Goal: Information Seeking & Learning: Learn about a topic

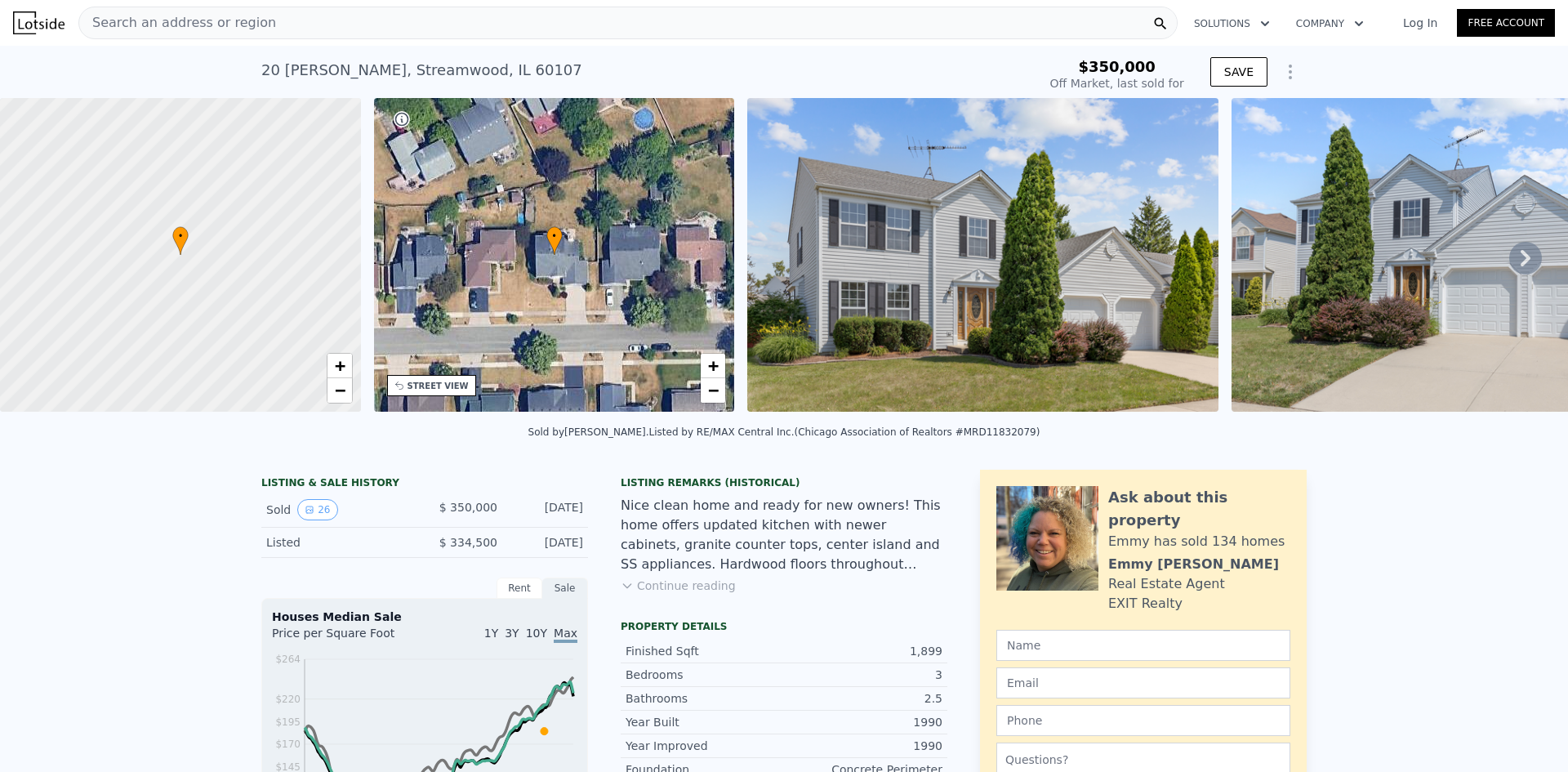
click at [249, 14] on span "Search an address or region" at bounding box center [177, 23] width 197 height 19
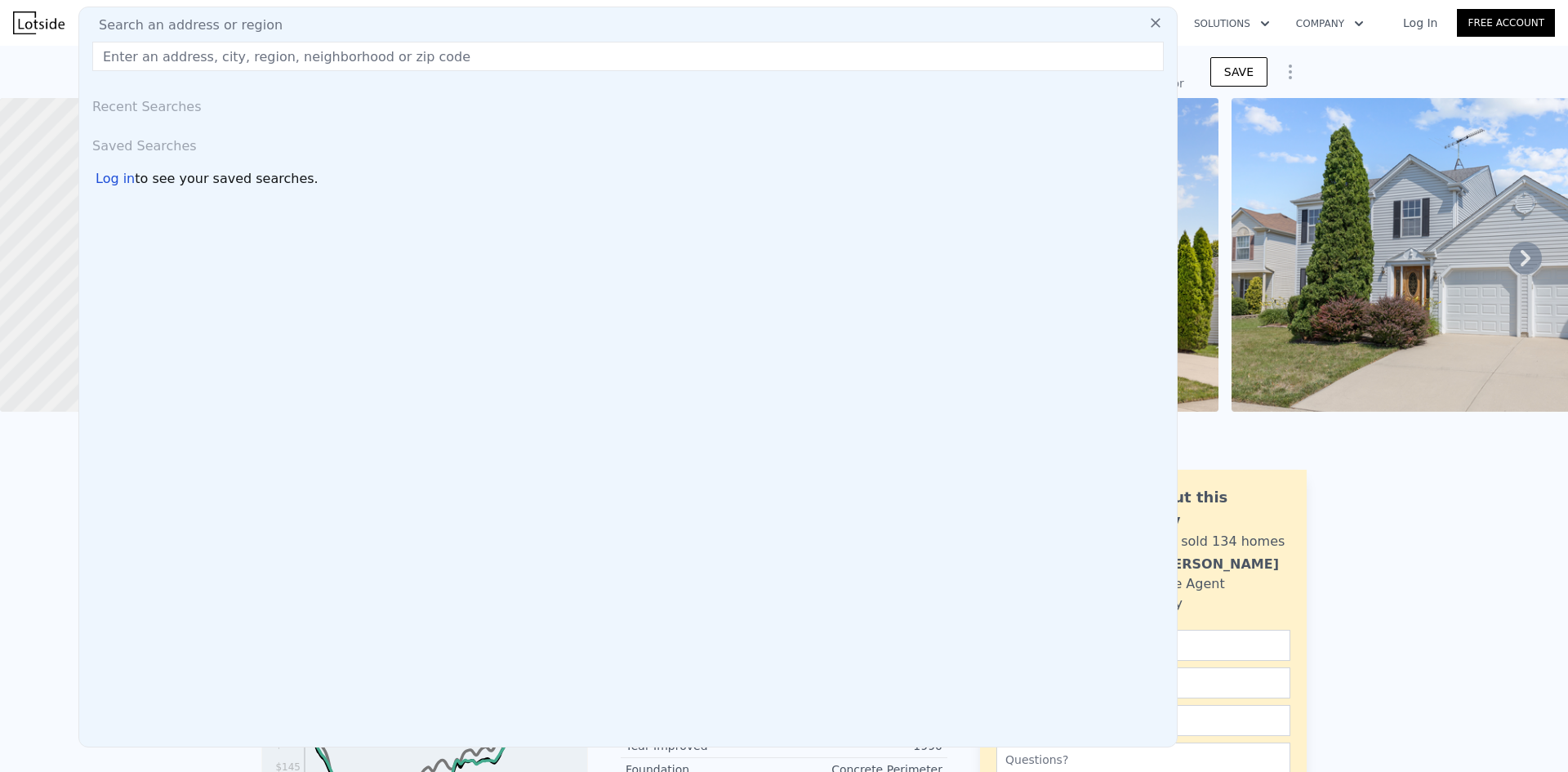
click at [247, 56] on input "text" at bounding box center [628, 56] width 1072 height 29
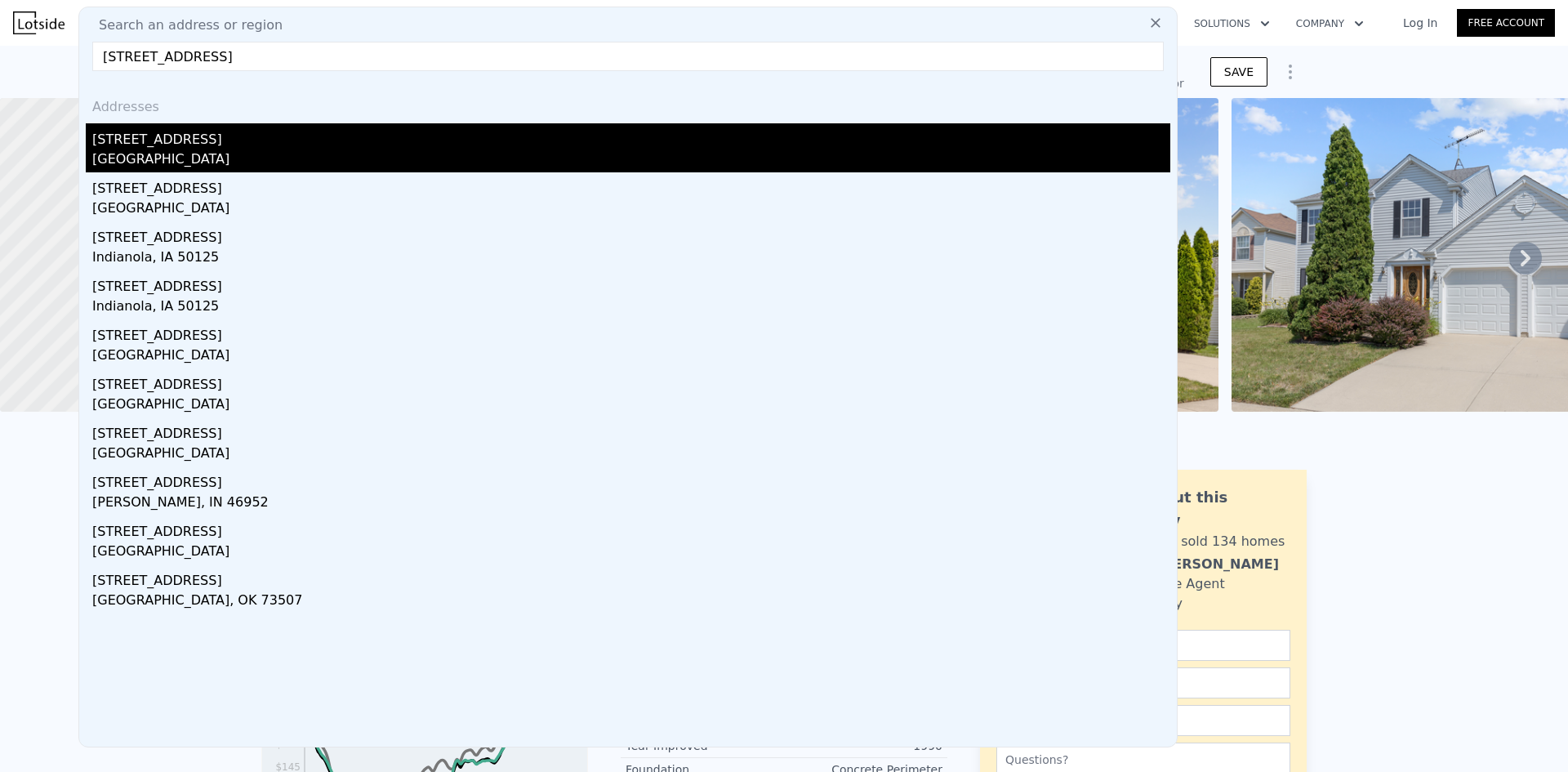
type input "[STREET_ADDRESS]"
click at [198, 142] on div "[STREET_ADDRESS]" at bounding box center [631, 137] width 1078 height 26
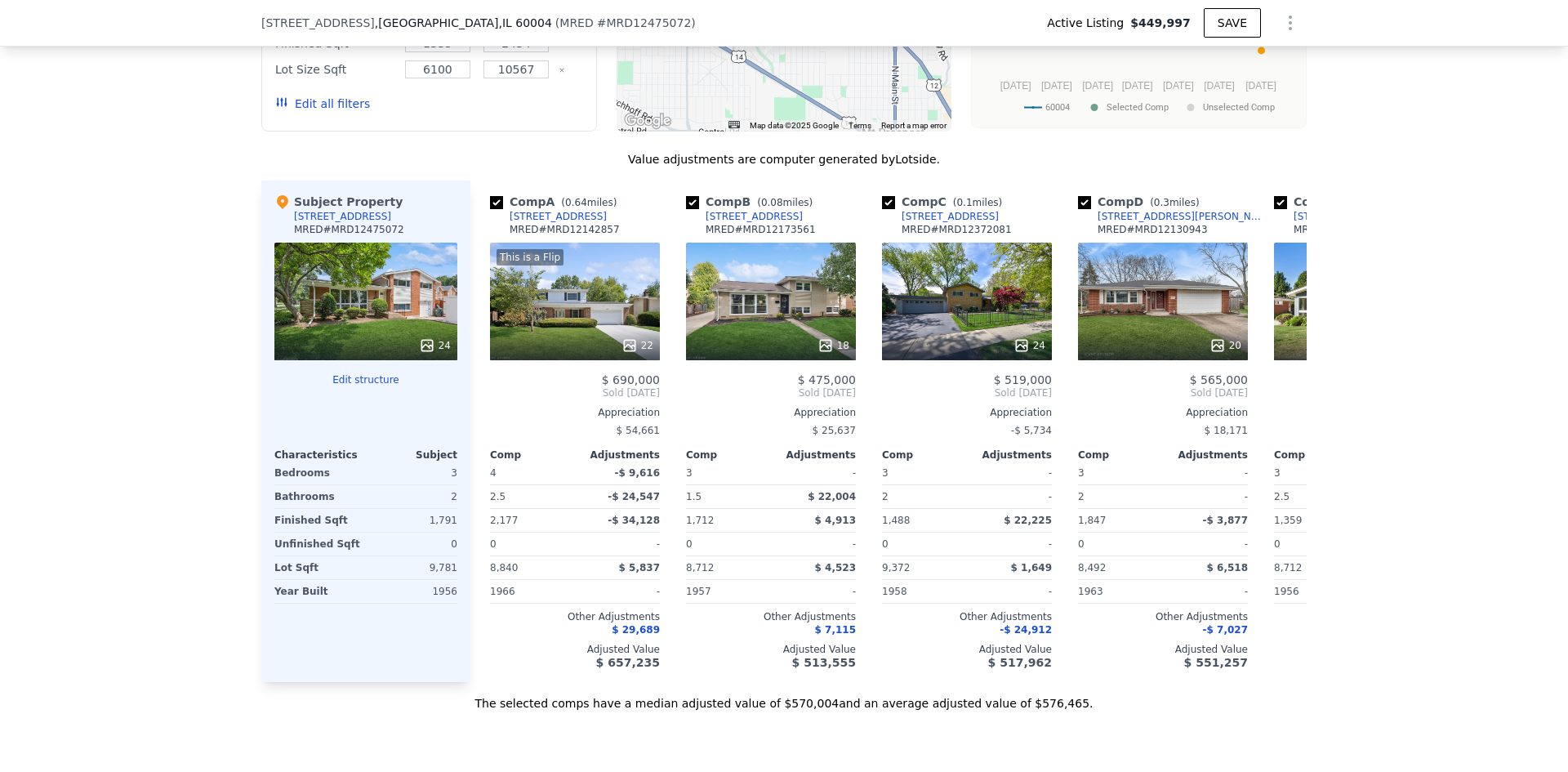
scroll to position [1546, 0]
click at [802, 310] on div "18" at bounding box center [770, 300] width 170 height 117
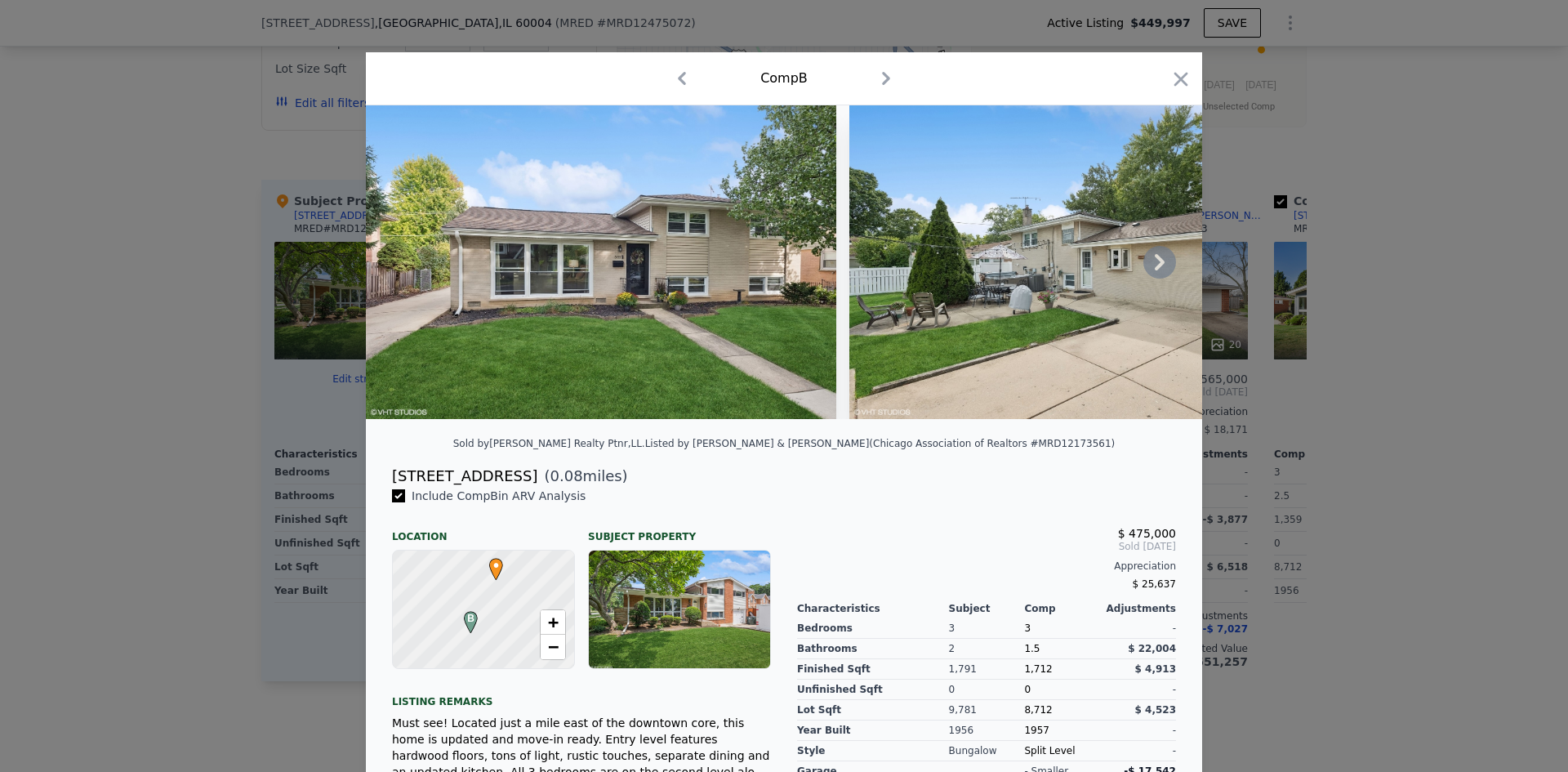
click at [1168, 270] on icon at bounding box center [1159, 262] width 33 height 33
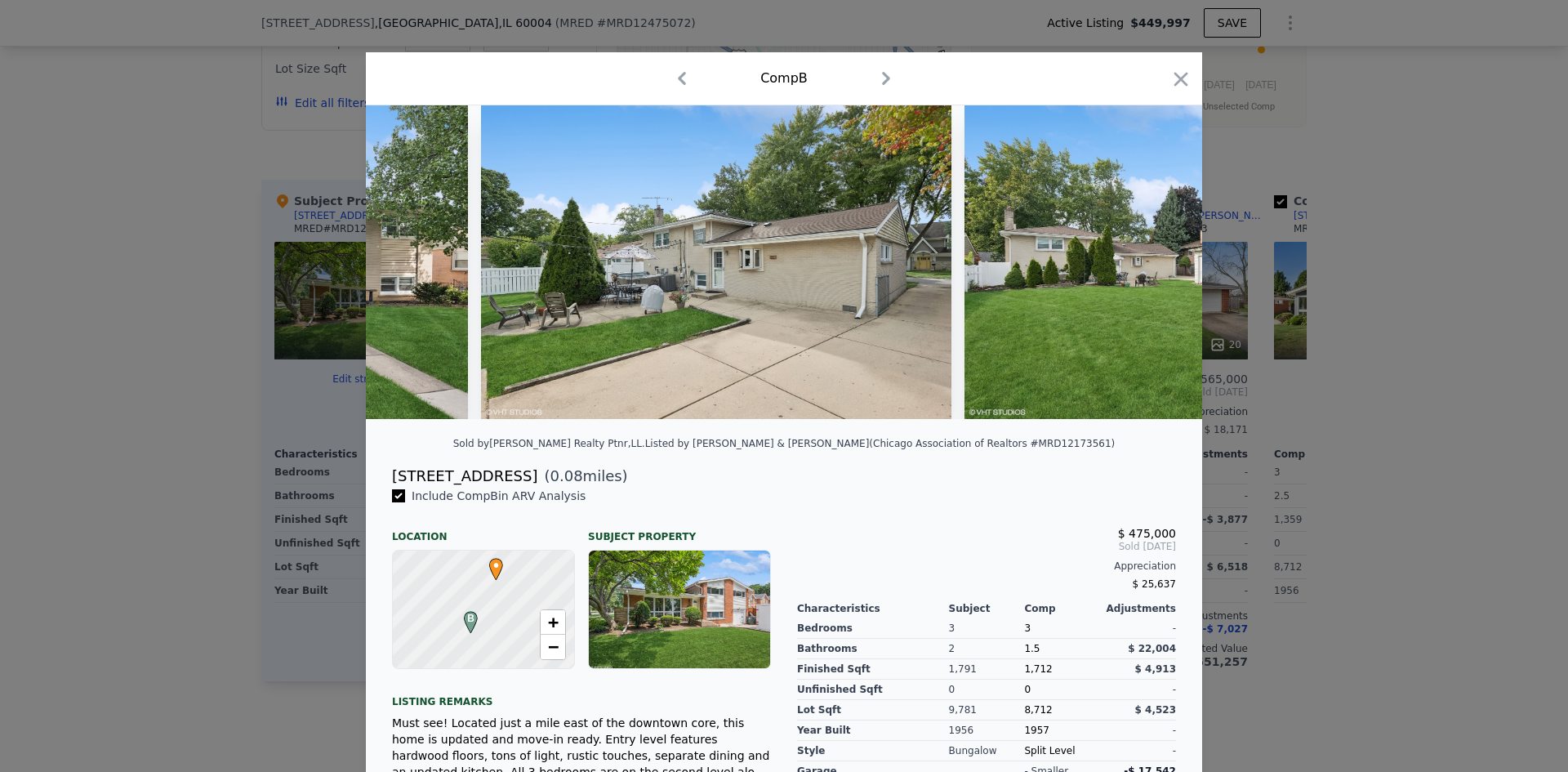
scroll to position [0, 392]
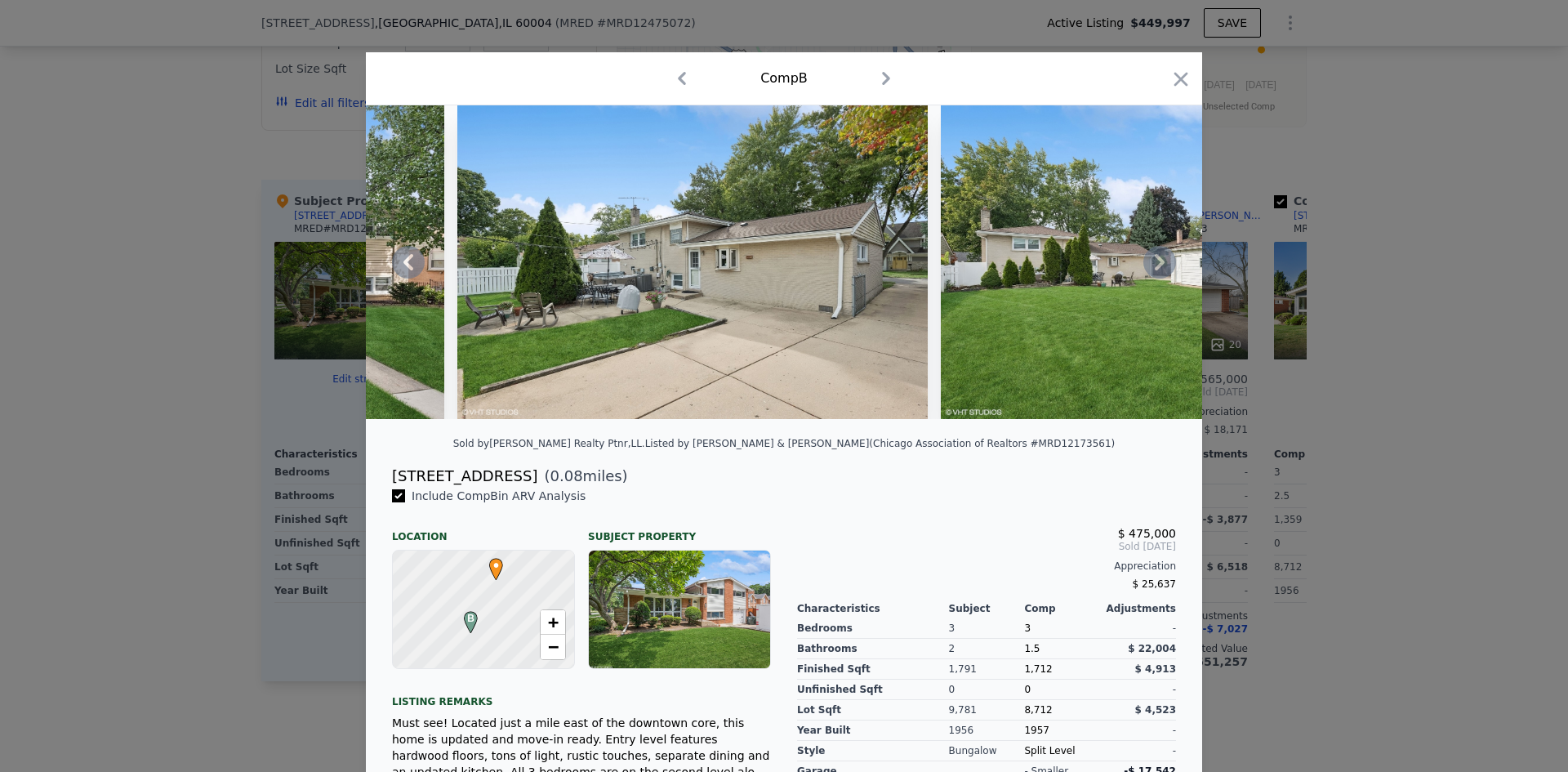
click at [1167, 267] on icon at bounding box center [1159, 262] width 33 height 33
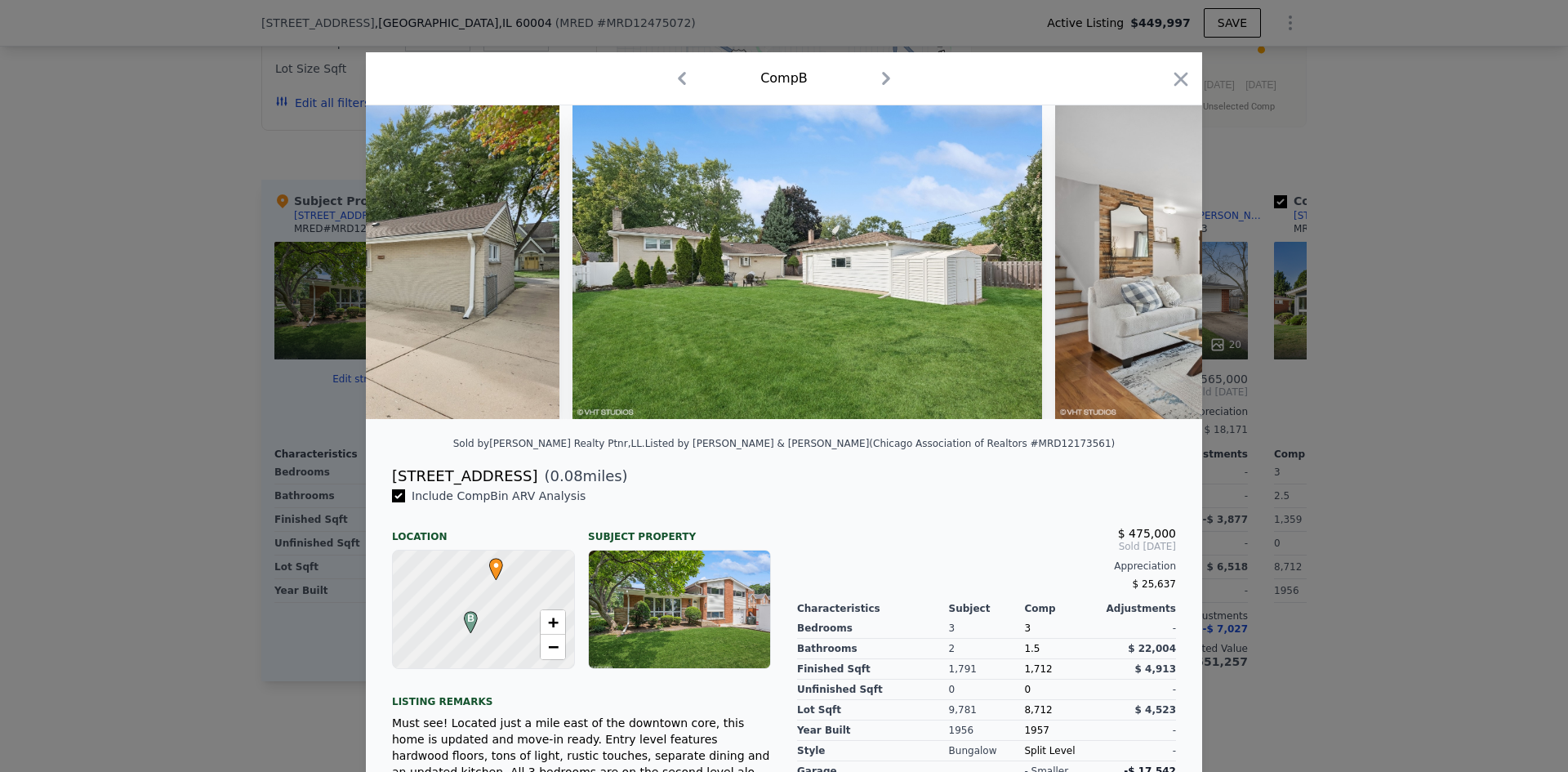
scroll to position [0, 784]
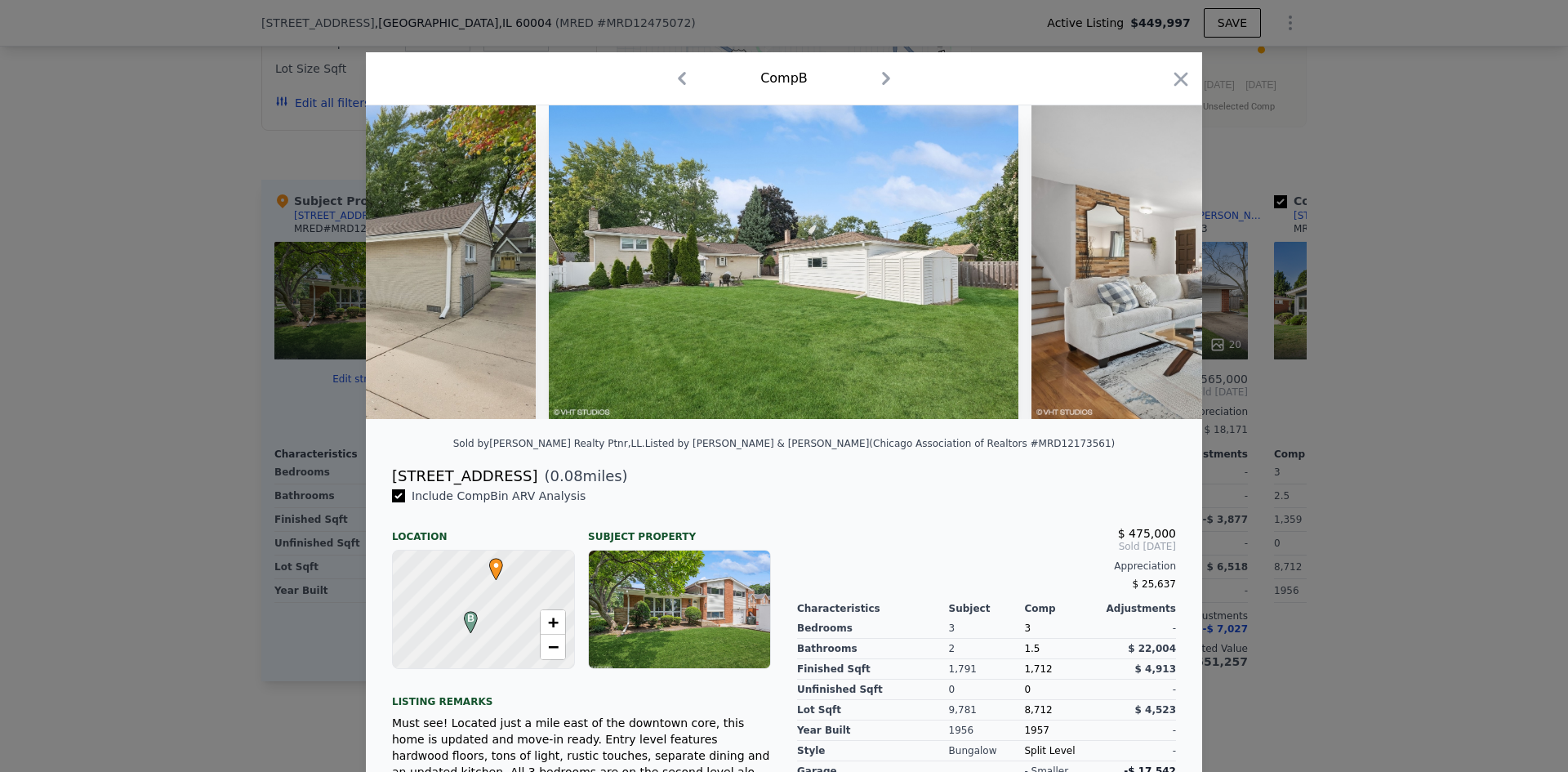
click at [1167, 267] on img at bounding box center [1267, 263] width 471 height 314
click at [1167, 267] on icon at bounding box center [1159, 262] width 33 height 33
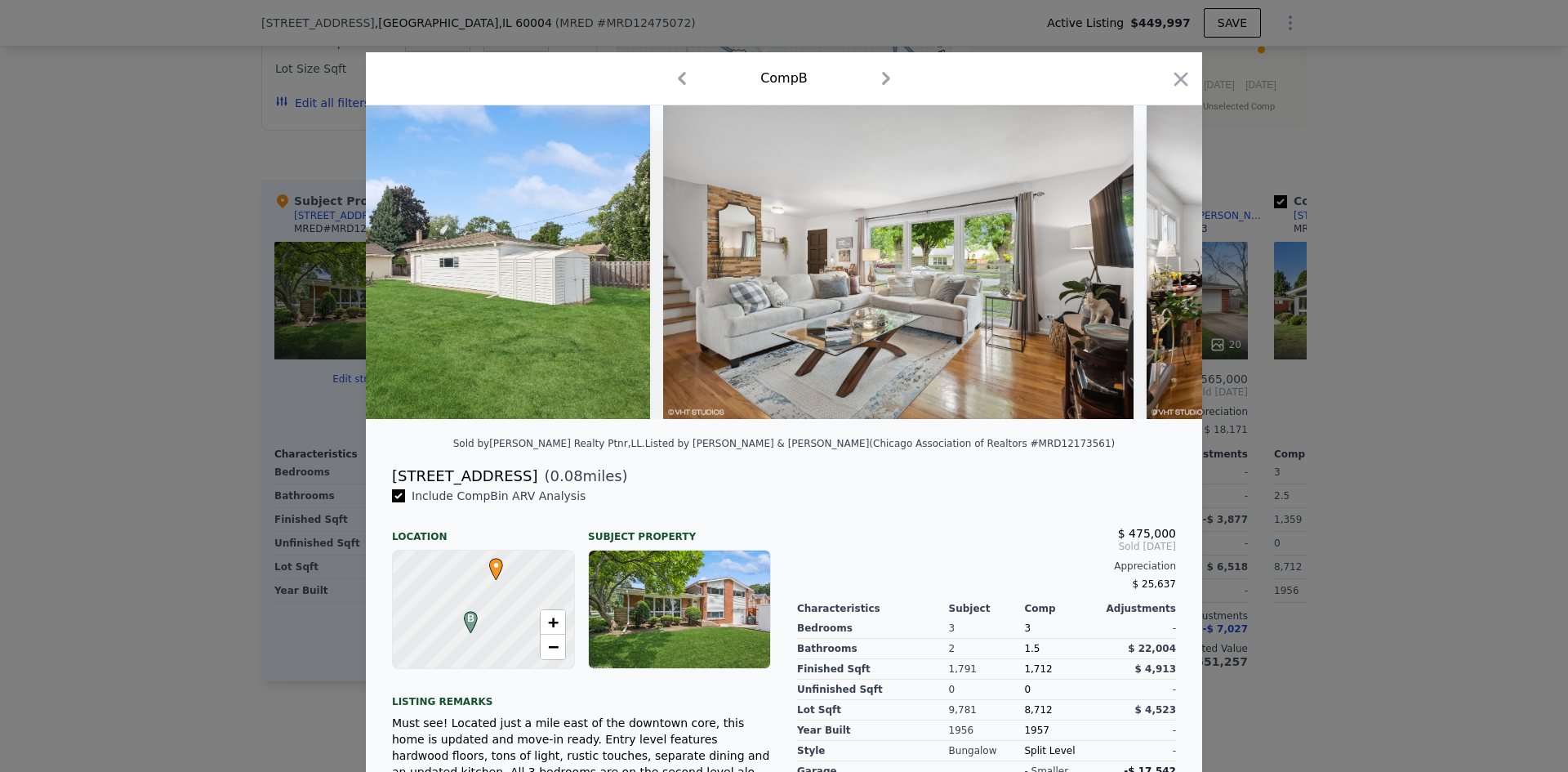
scroll to position [0, 1177]
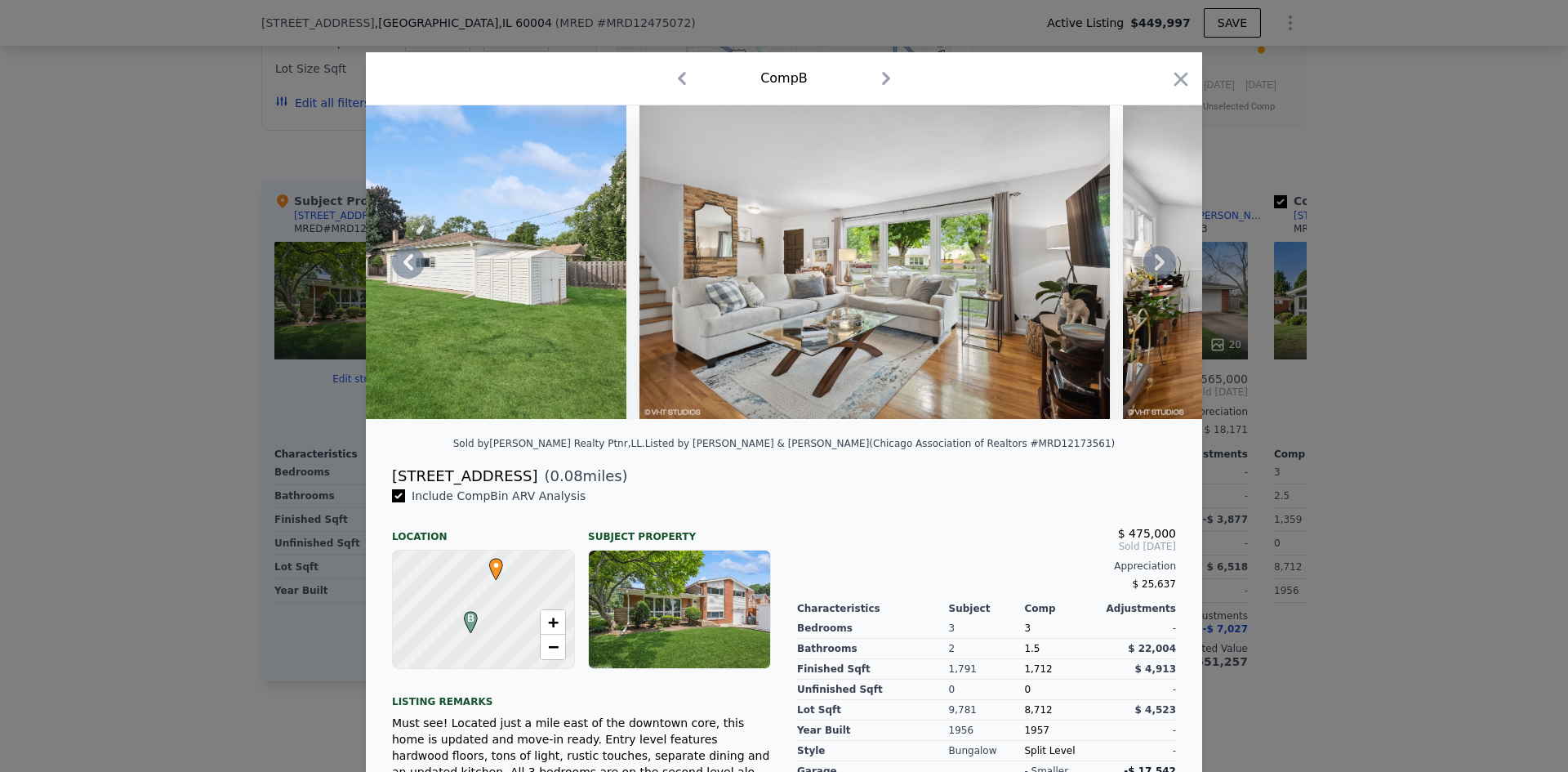
click at [1167, 267] on icon at bounding box center [1159, 262] width 33 height 33
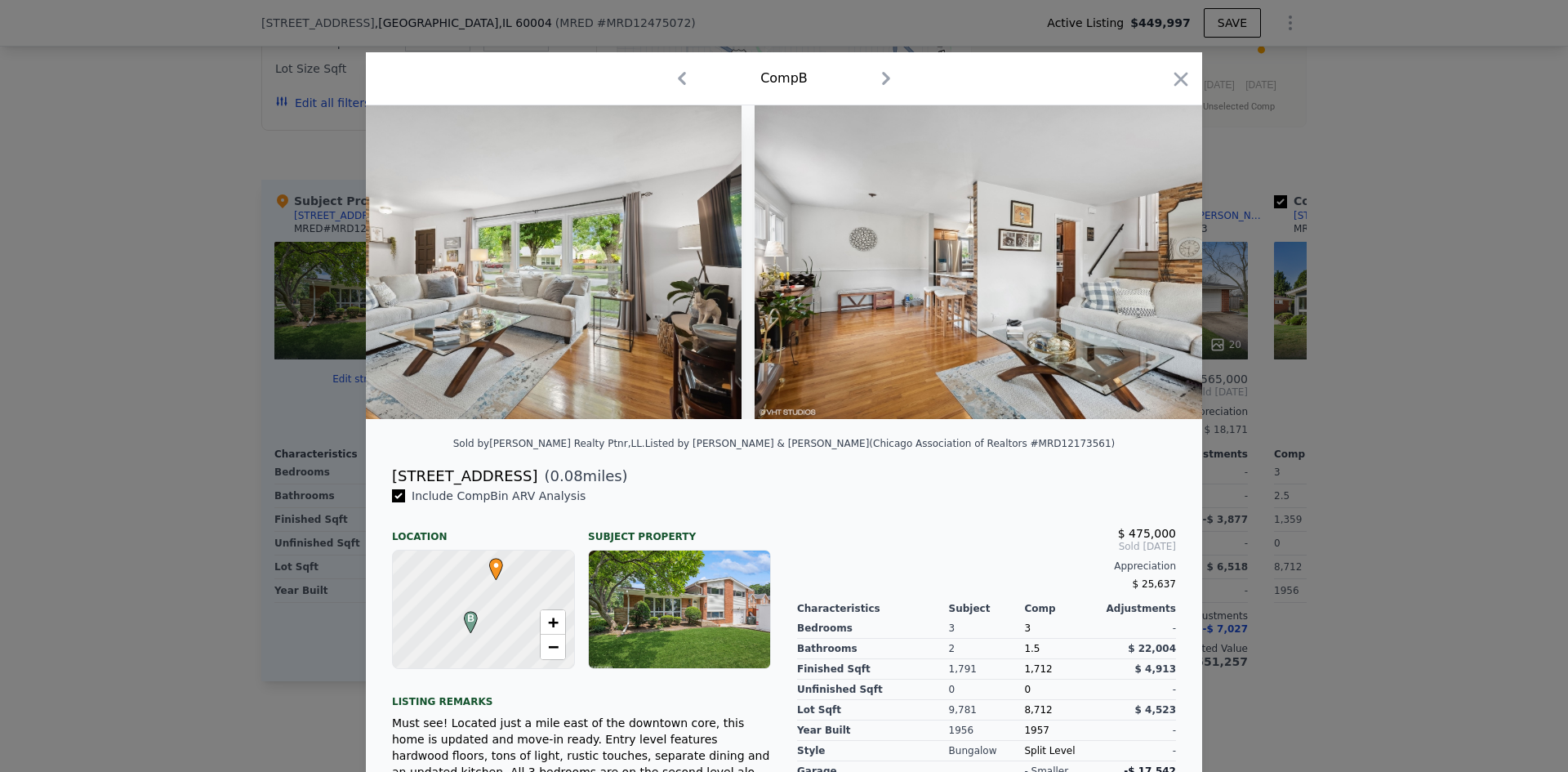
scroll to position [0, 1568]
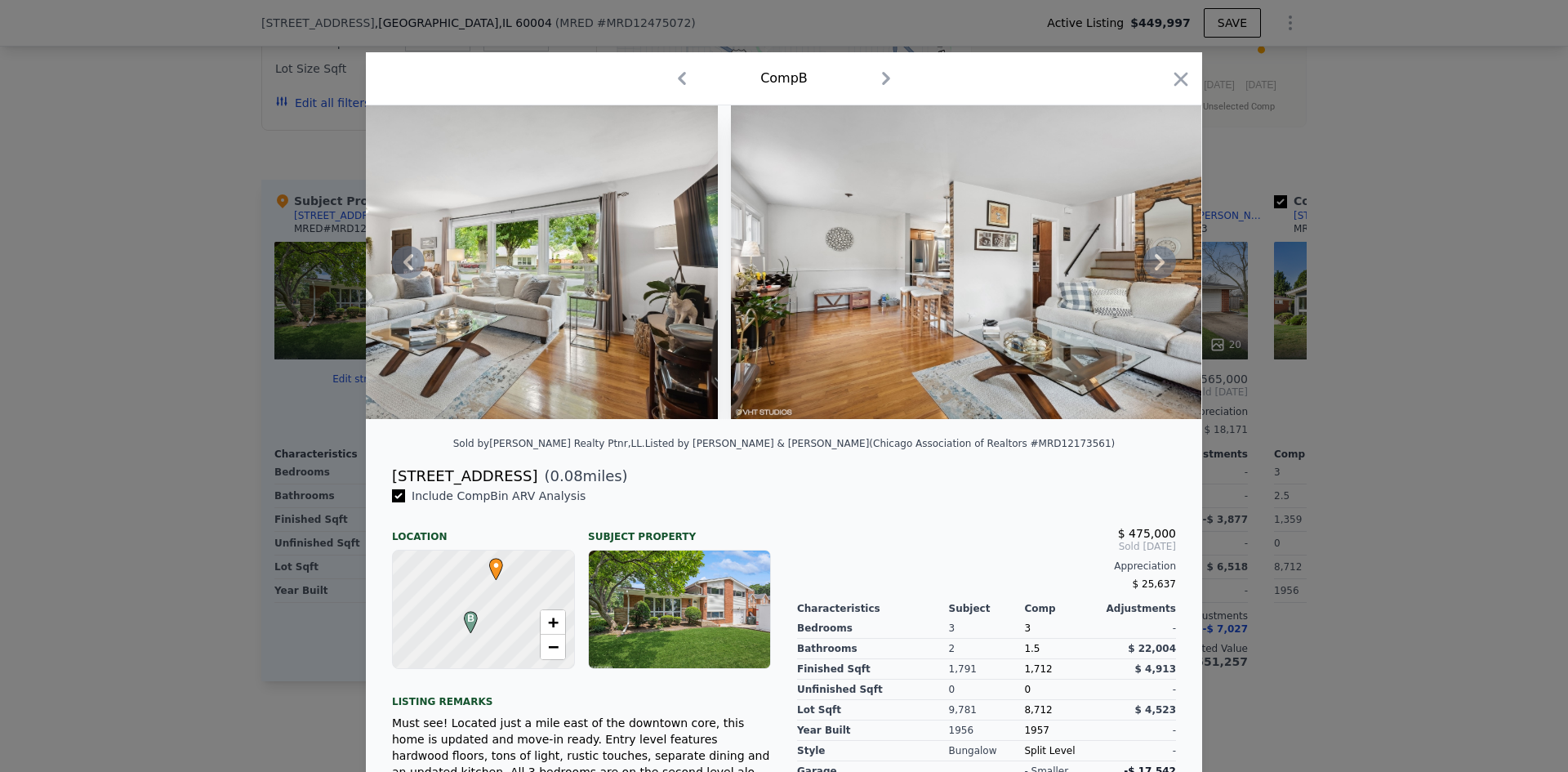
click at [1156, 273] on icon at bounding box center [1159, 262] width 33 height 33
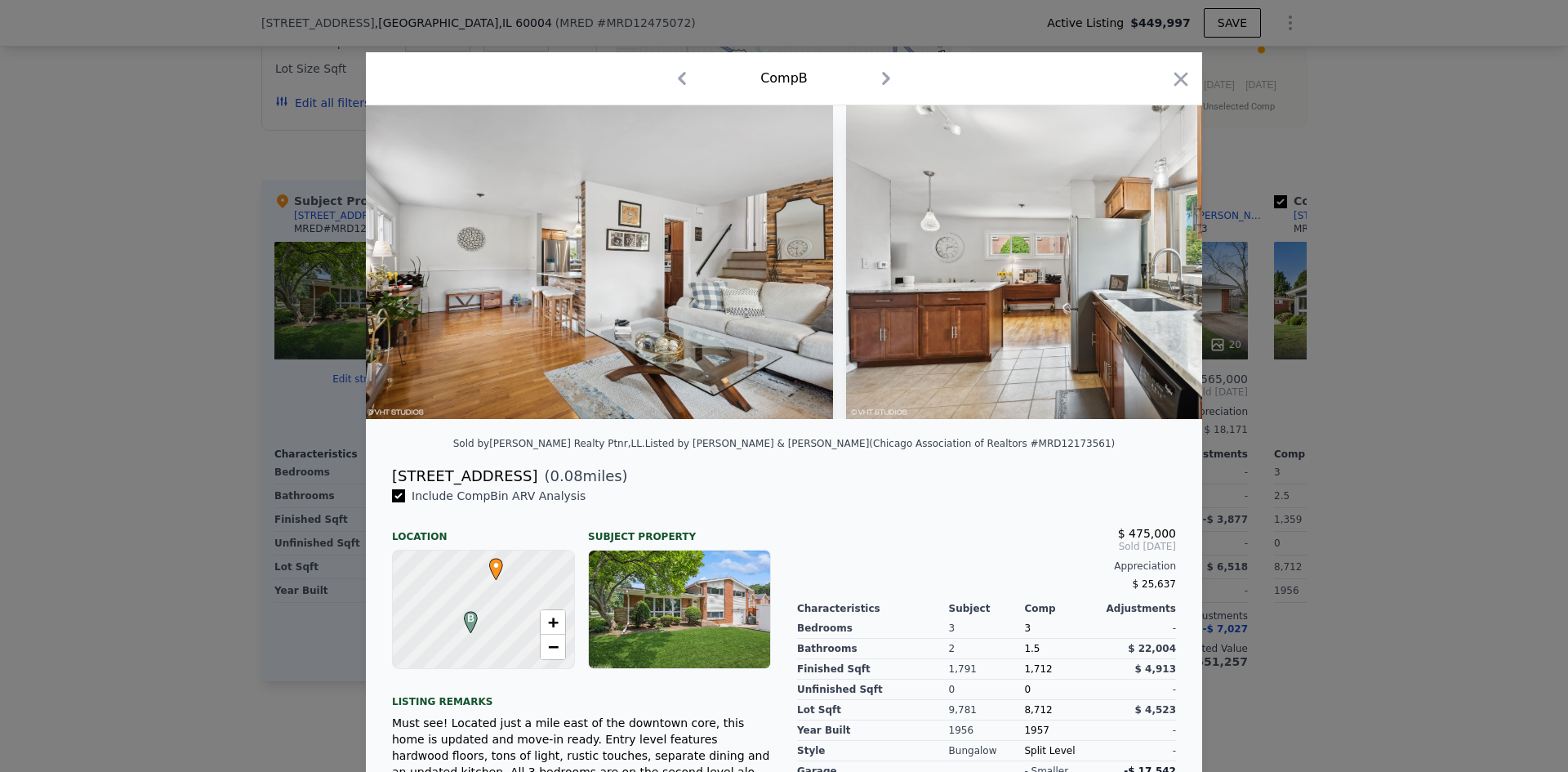
scroll to position [0, 1960]
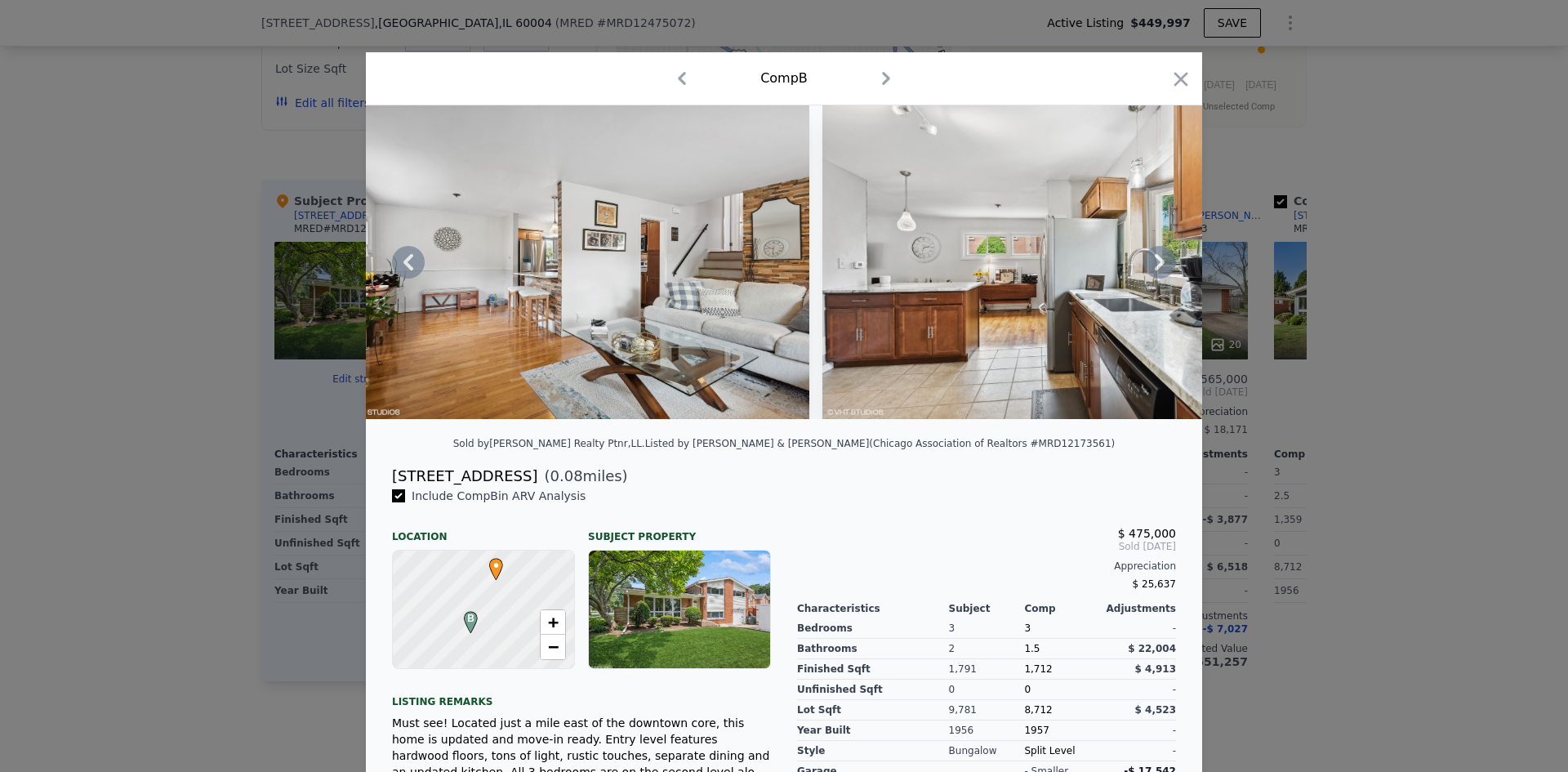
click at [1156, 273] on icon at bounding box center [1159, 262] width 33 height 33
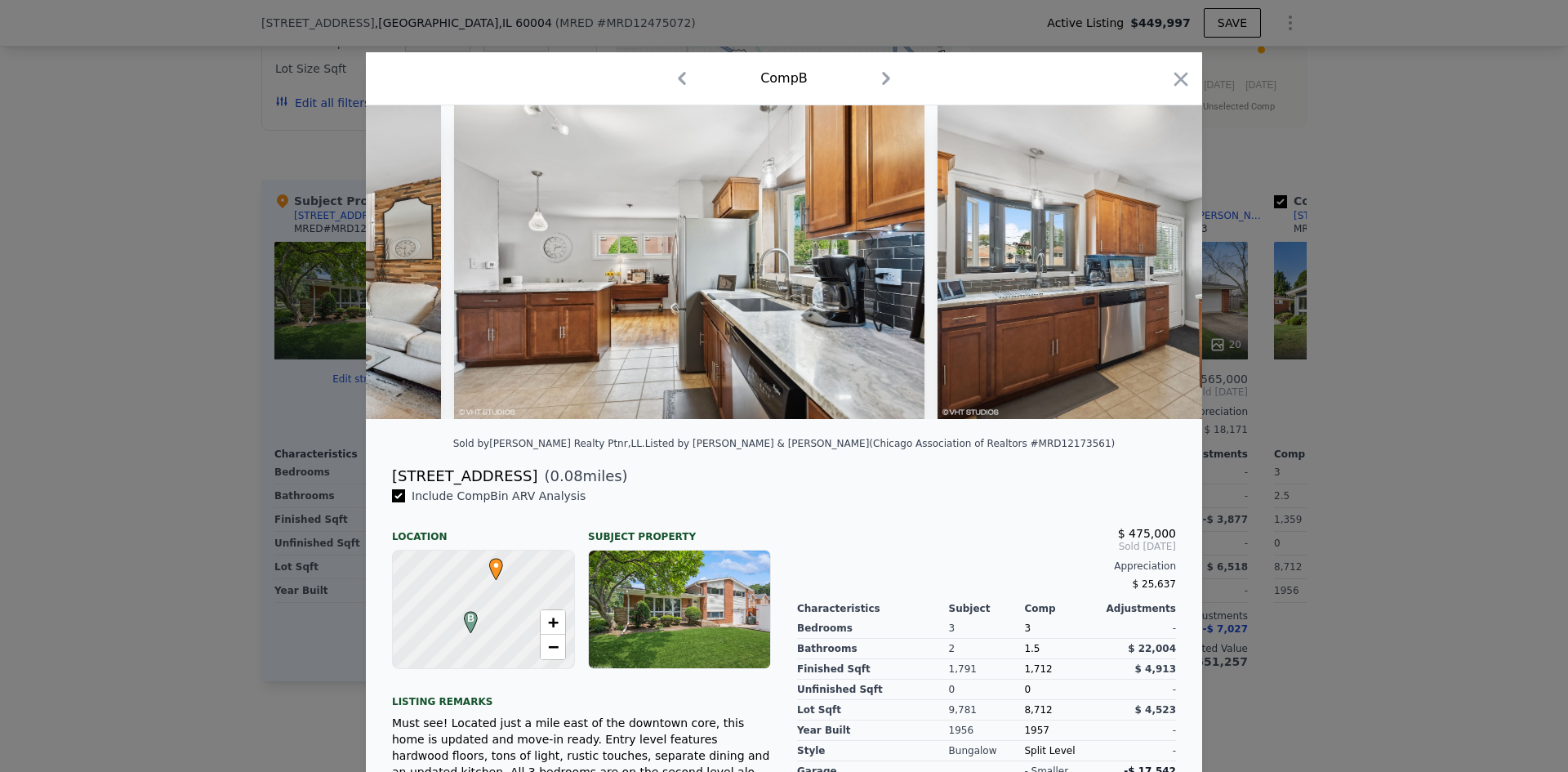
scroll to position [0, 2352]
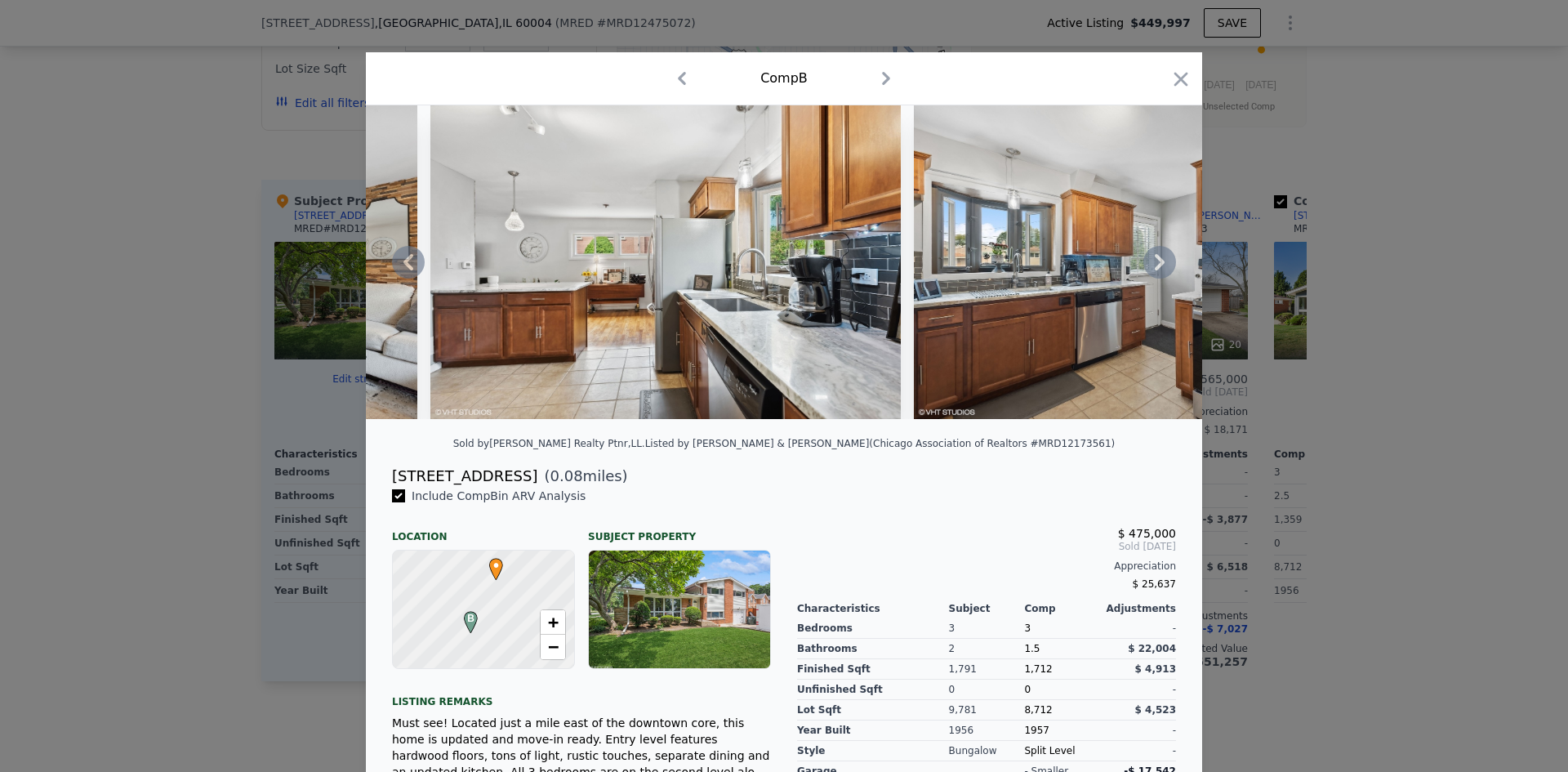
click at [1156, 273] on icon at bounding box center [1159, 262] width 33 height 33
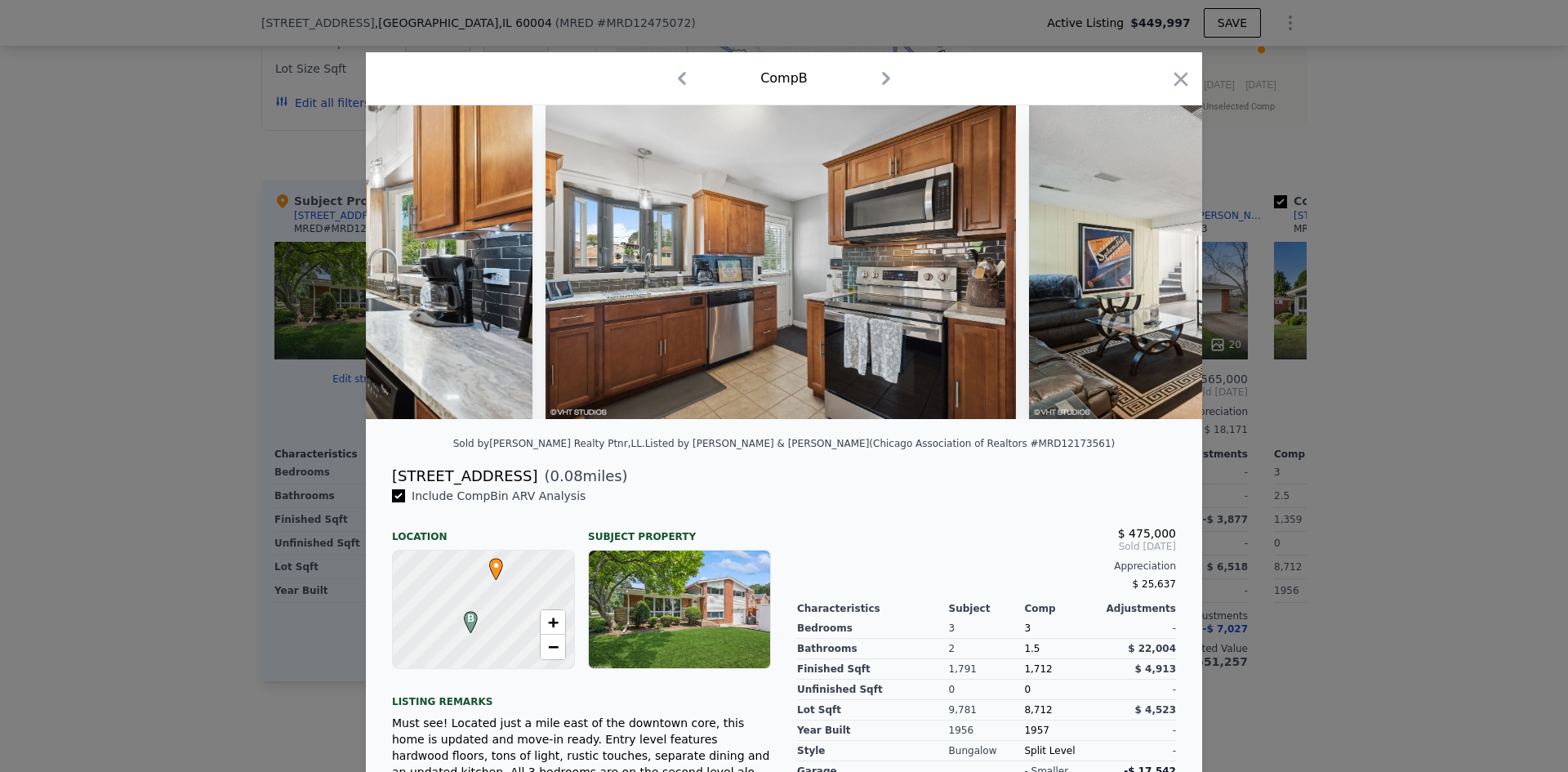
scroll to position [0, 2745]
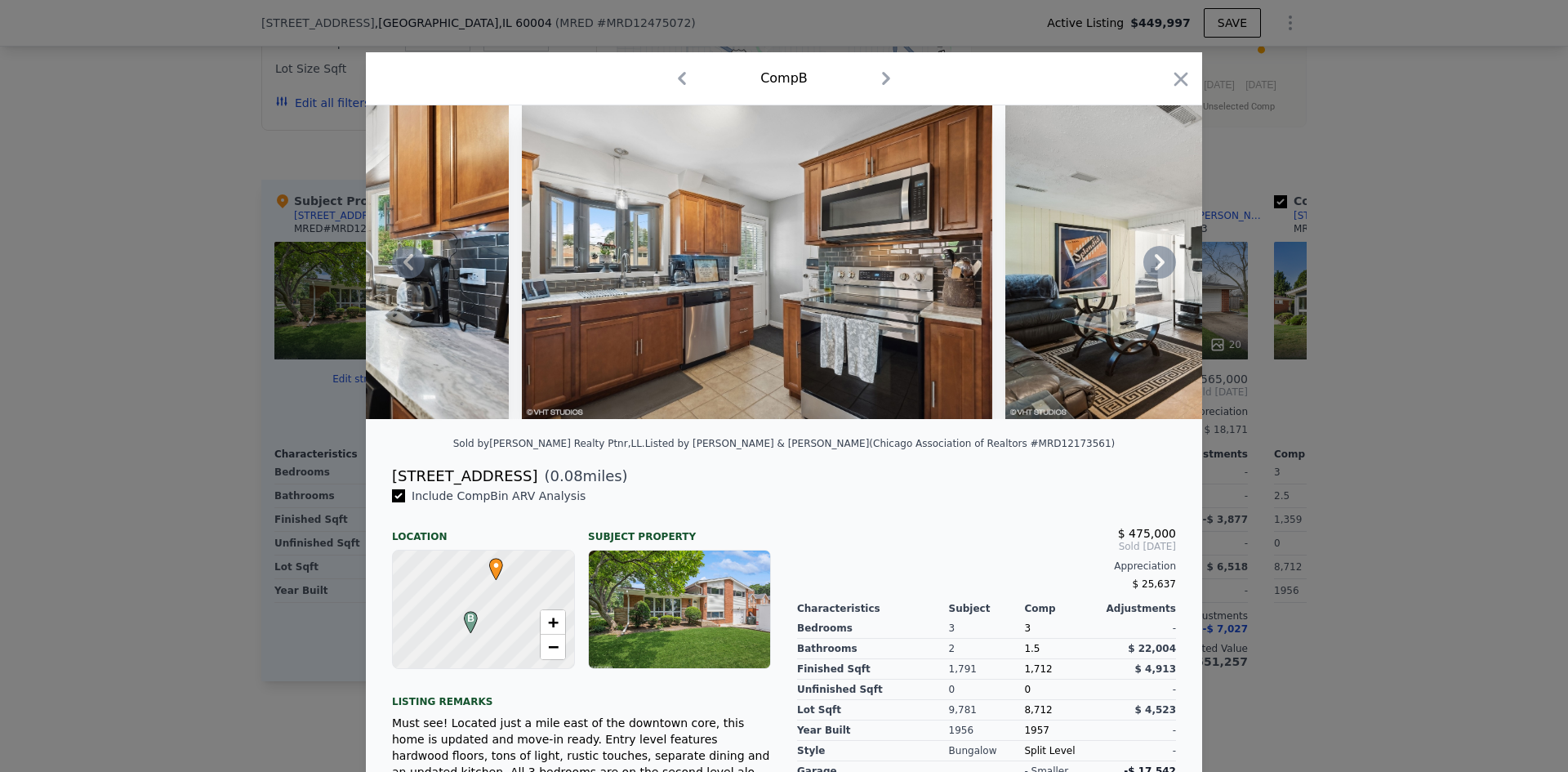
click at [1156, 273] on icon at bounding box center [1159, 262] width 33 height 33
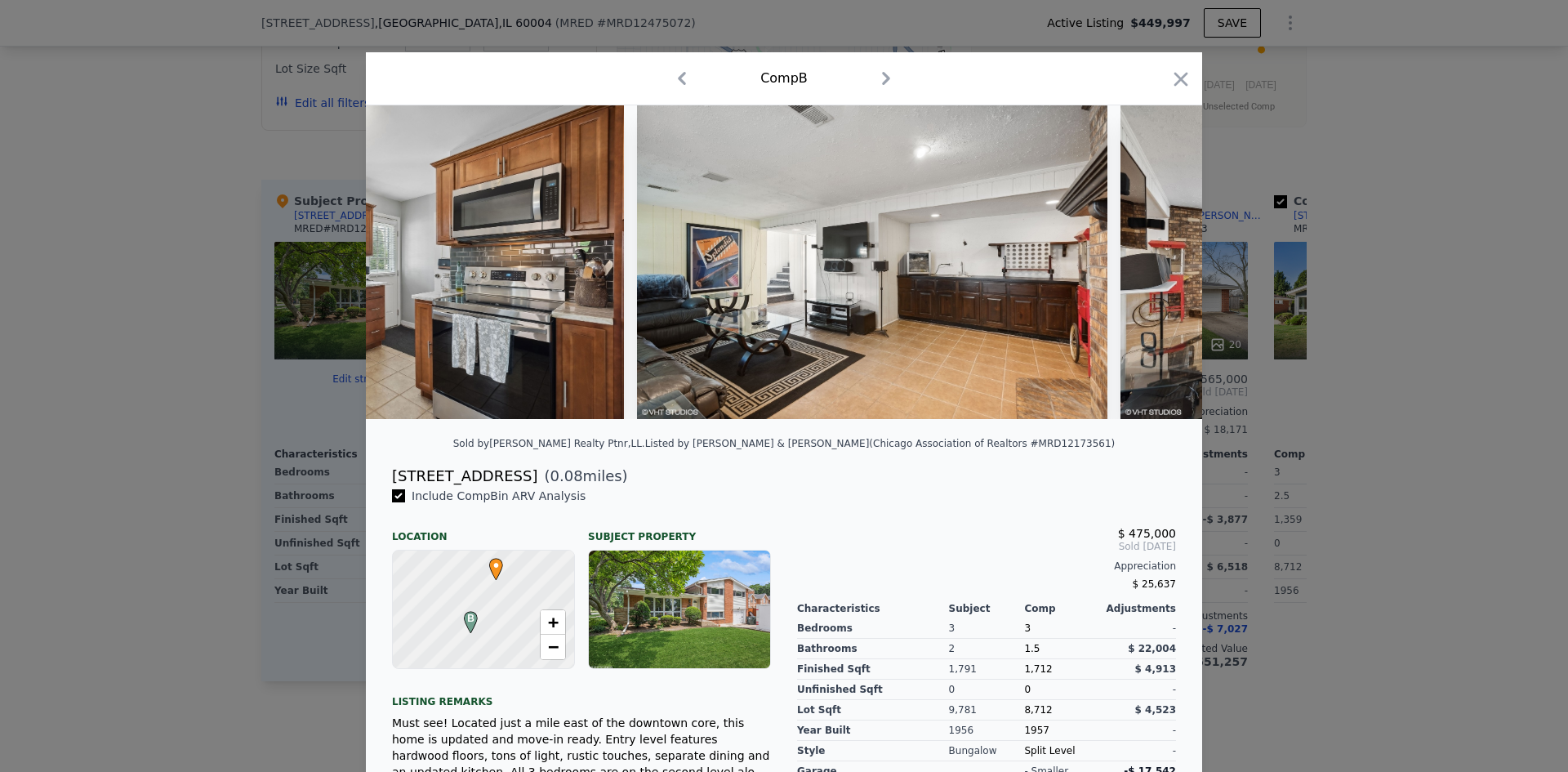
scroll to position [0, 3137]
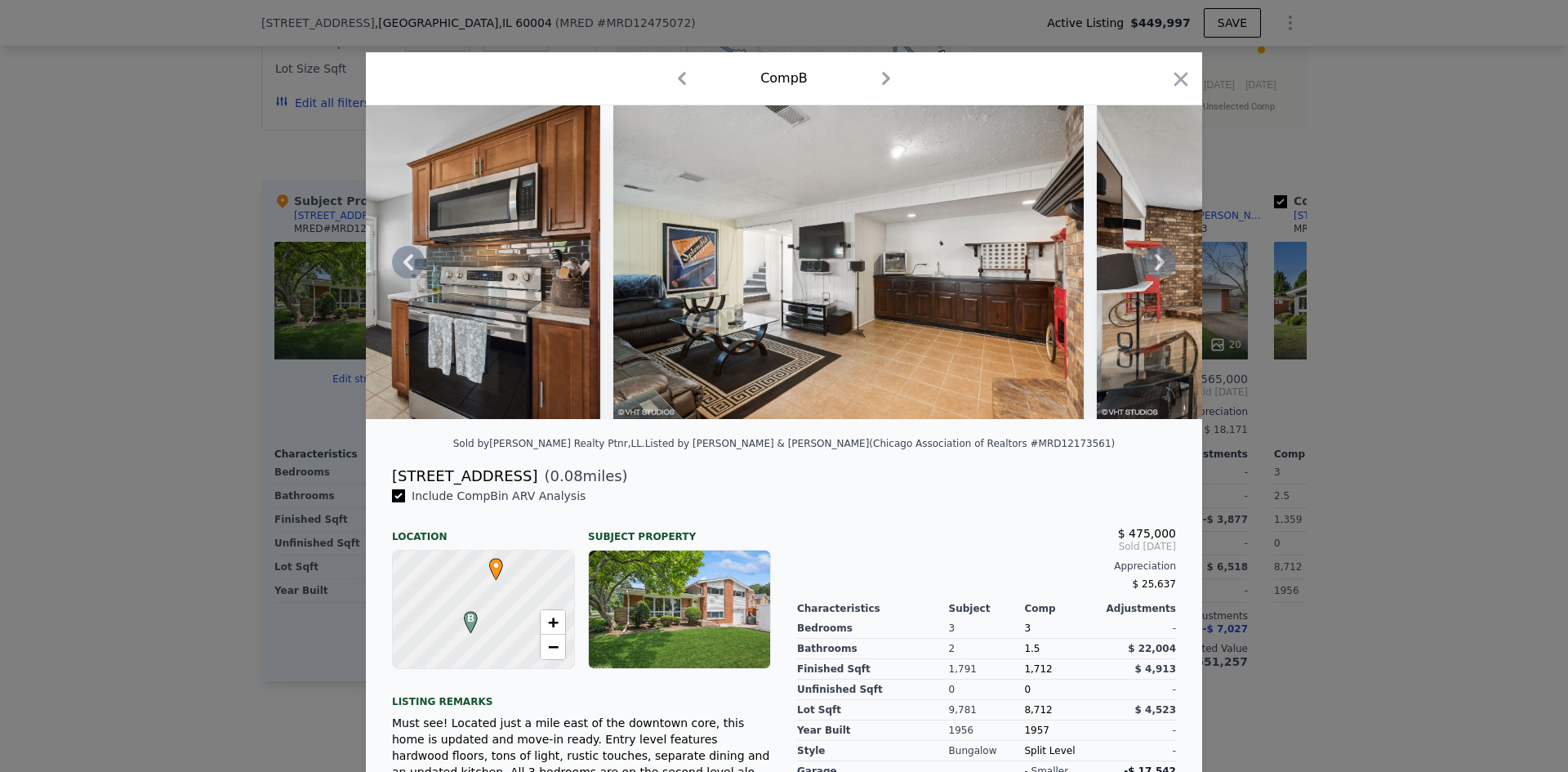
click at [1156, 273] on icon at bounding box center [1159, 262] width 33 height 33
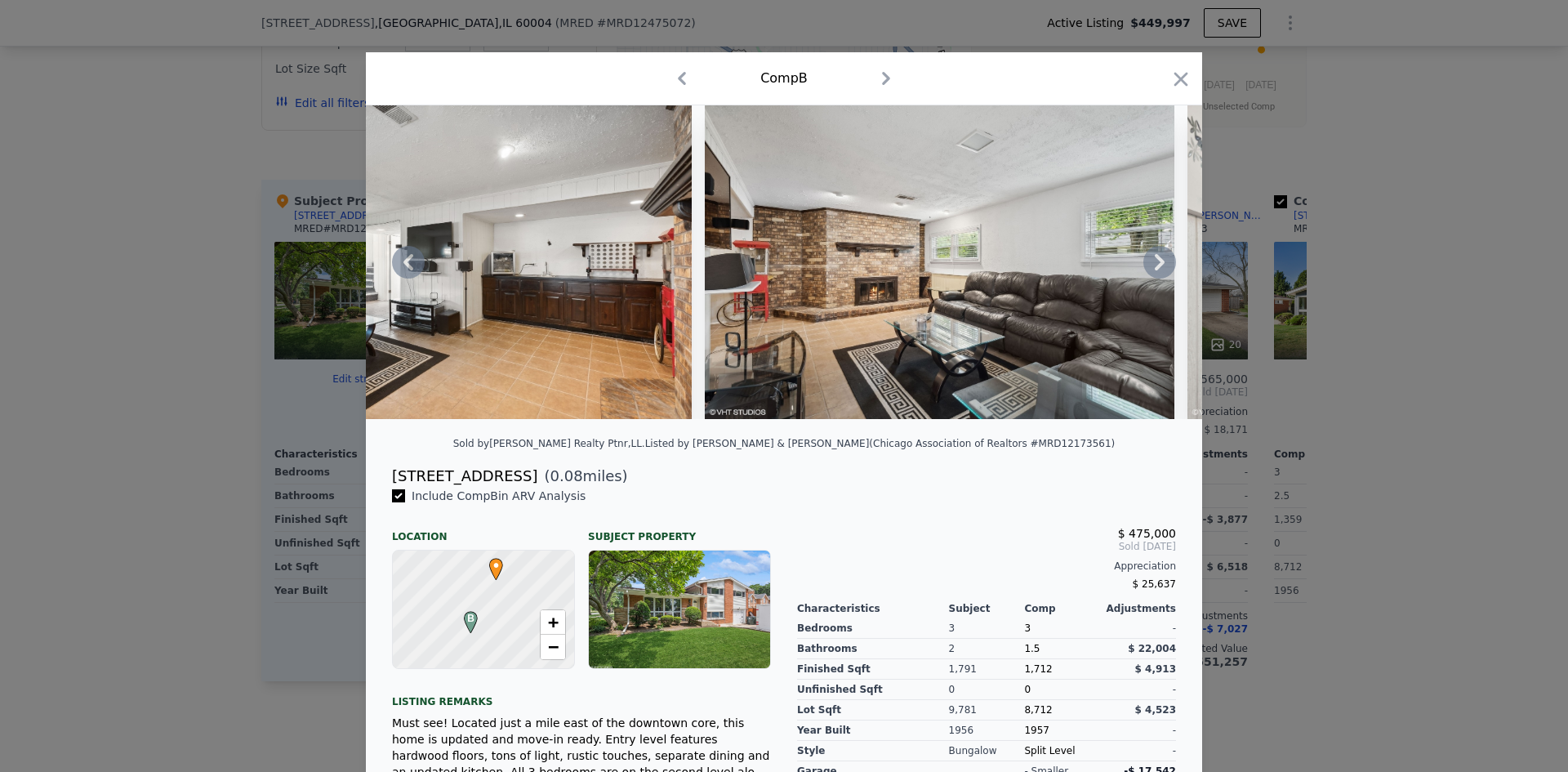
click at [1156, 273] on icon at bounding box center [1159, 262] width 33 height 33
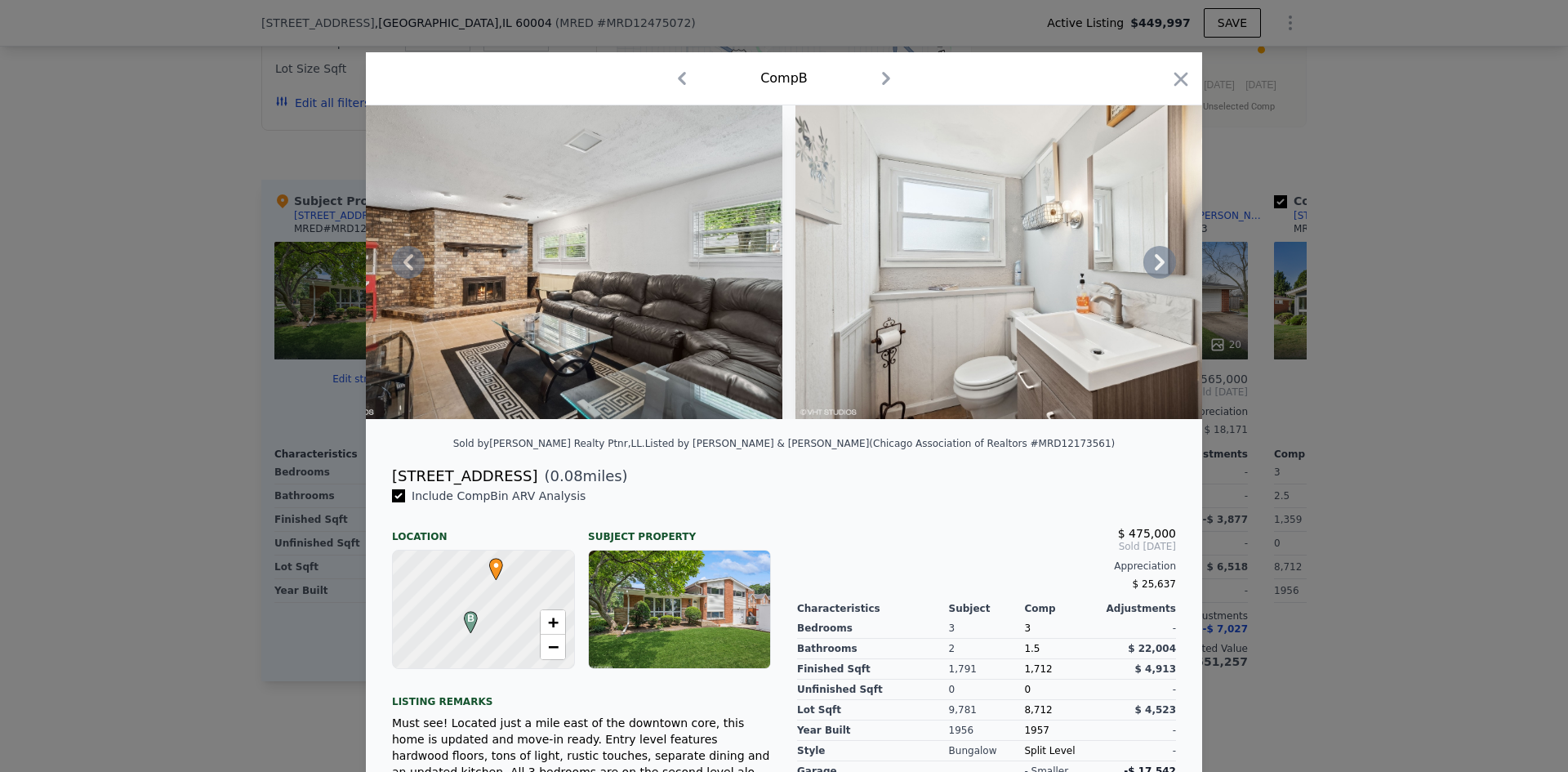
click at [1156, 273] on icon at bounding box center [1159, 262] width 33 height 33
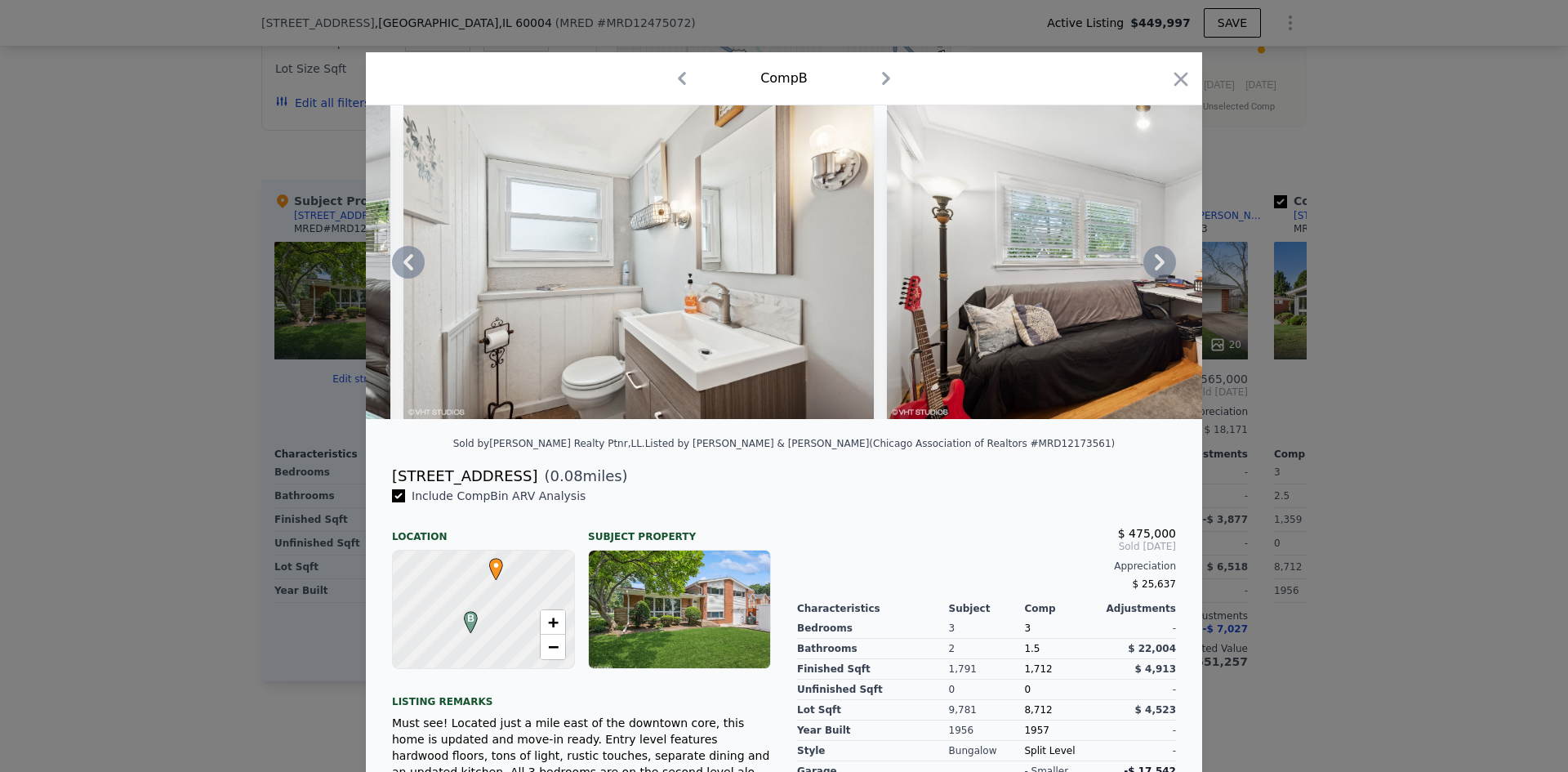
click at [1156, 273] on icon at bounding box center [1159, 262] width 33 height 33
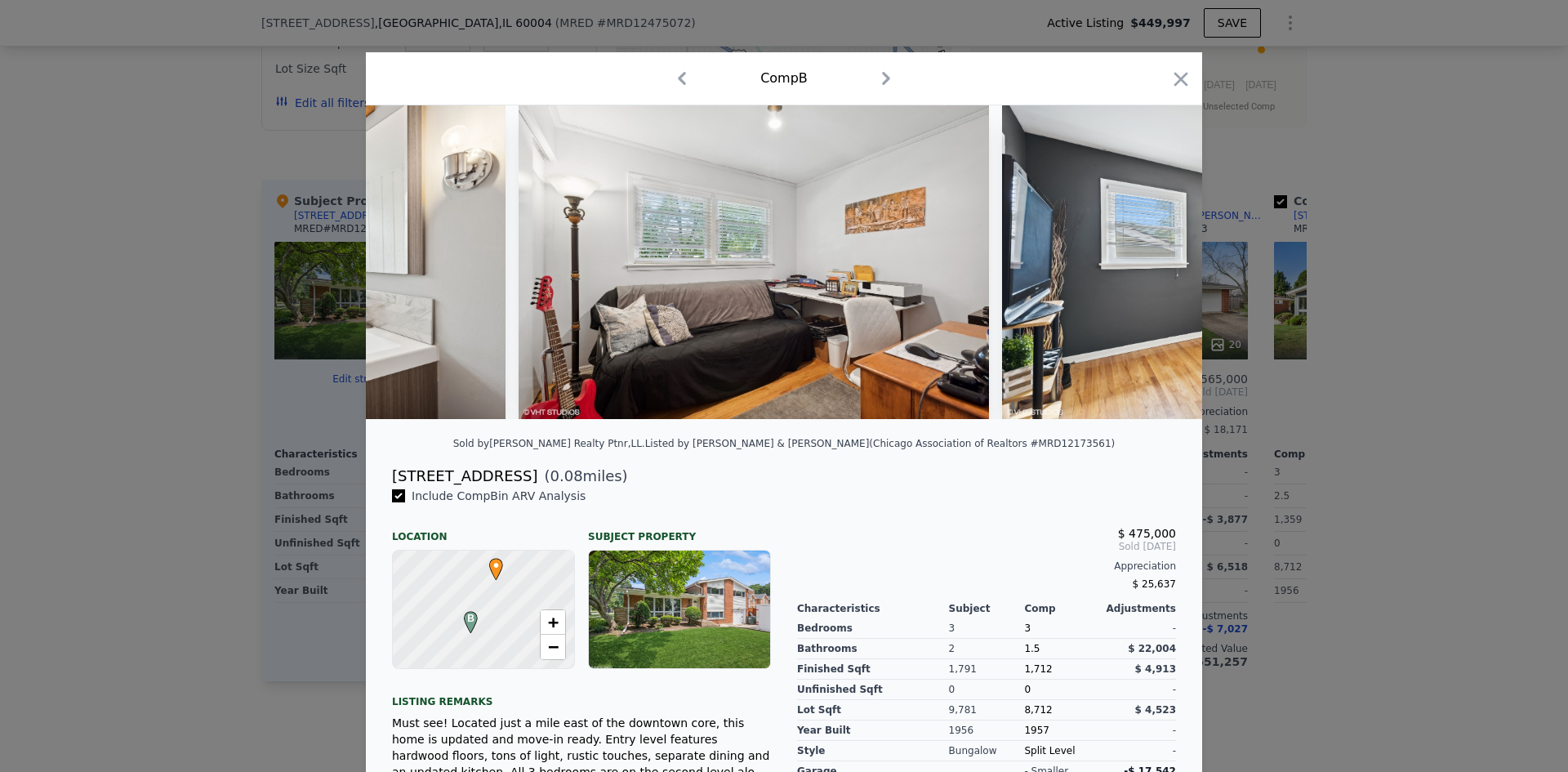
scroll to position [0, 4705]
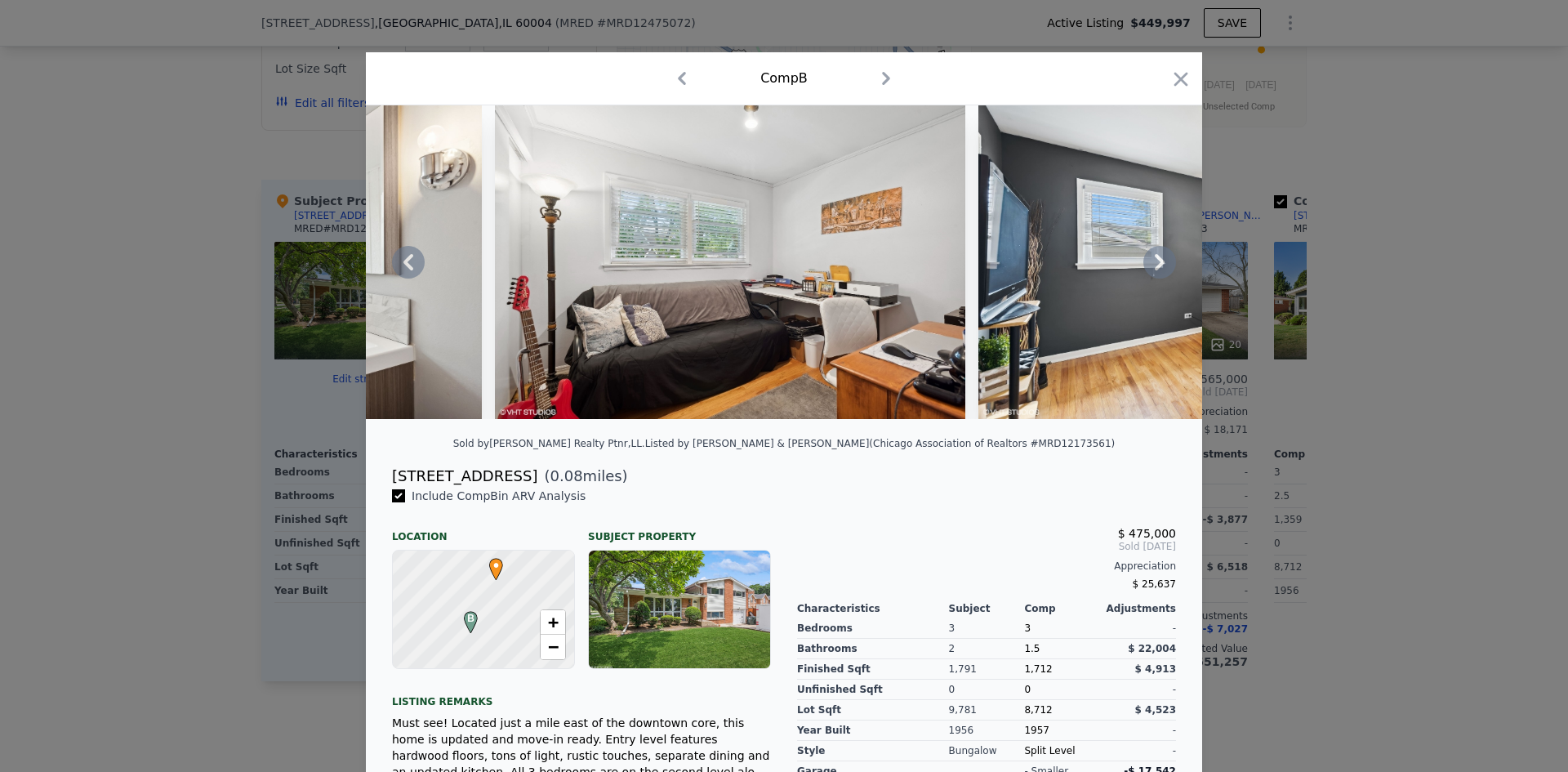
click at [1156, 273] on div at bounding box center [784, 263] width 836 height 314
click at [1156, 273] on icon at bounding box center [1159, 262] width 33 height 33
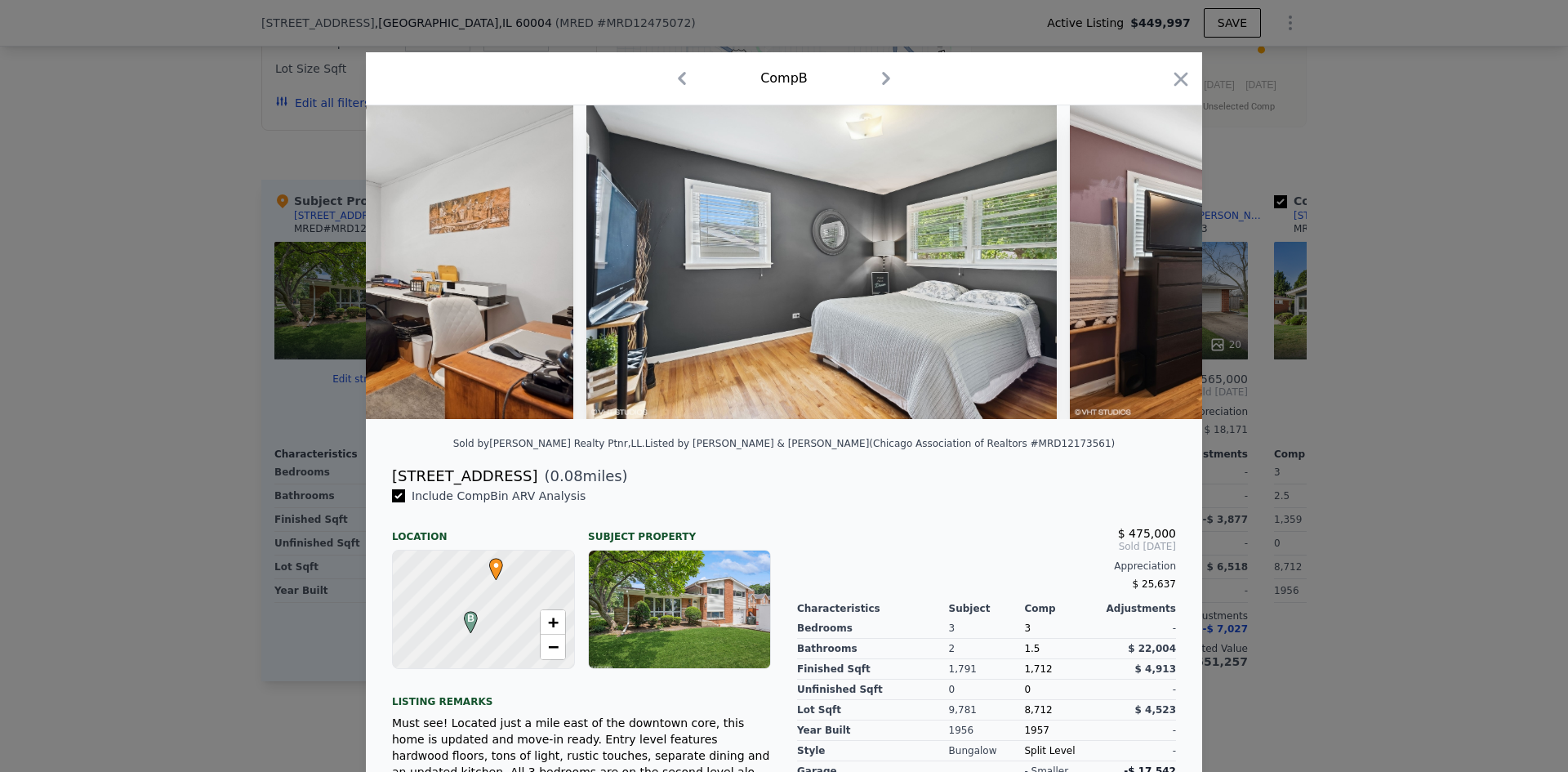
click at [1156, 273] on div at bounding box center [784, 263] width 836 height 314
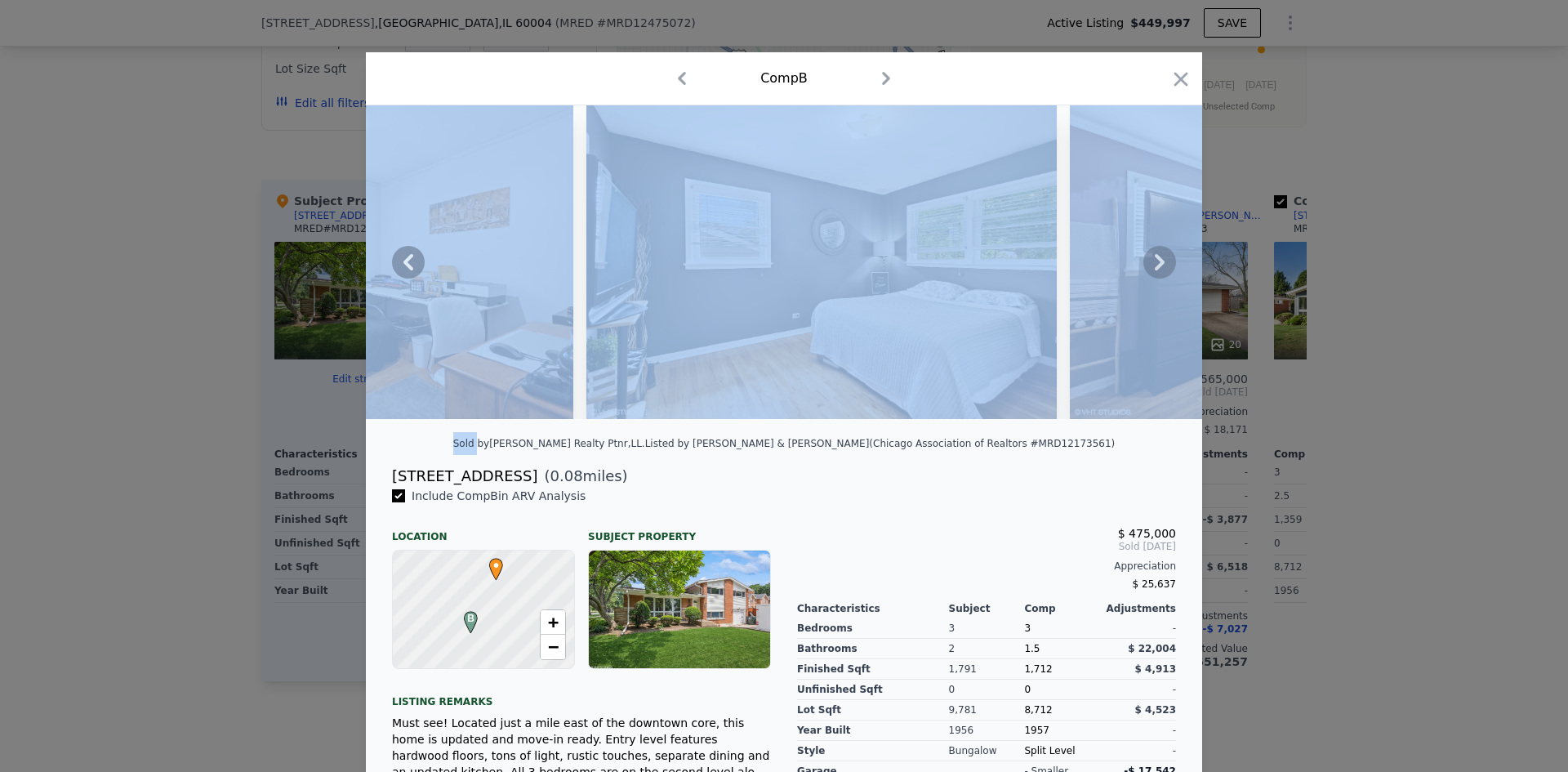
click at [1156, 273] on icon at bounding box center [1159, 262] width 33 height 33
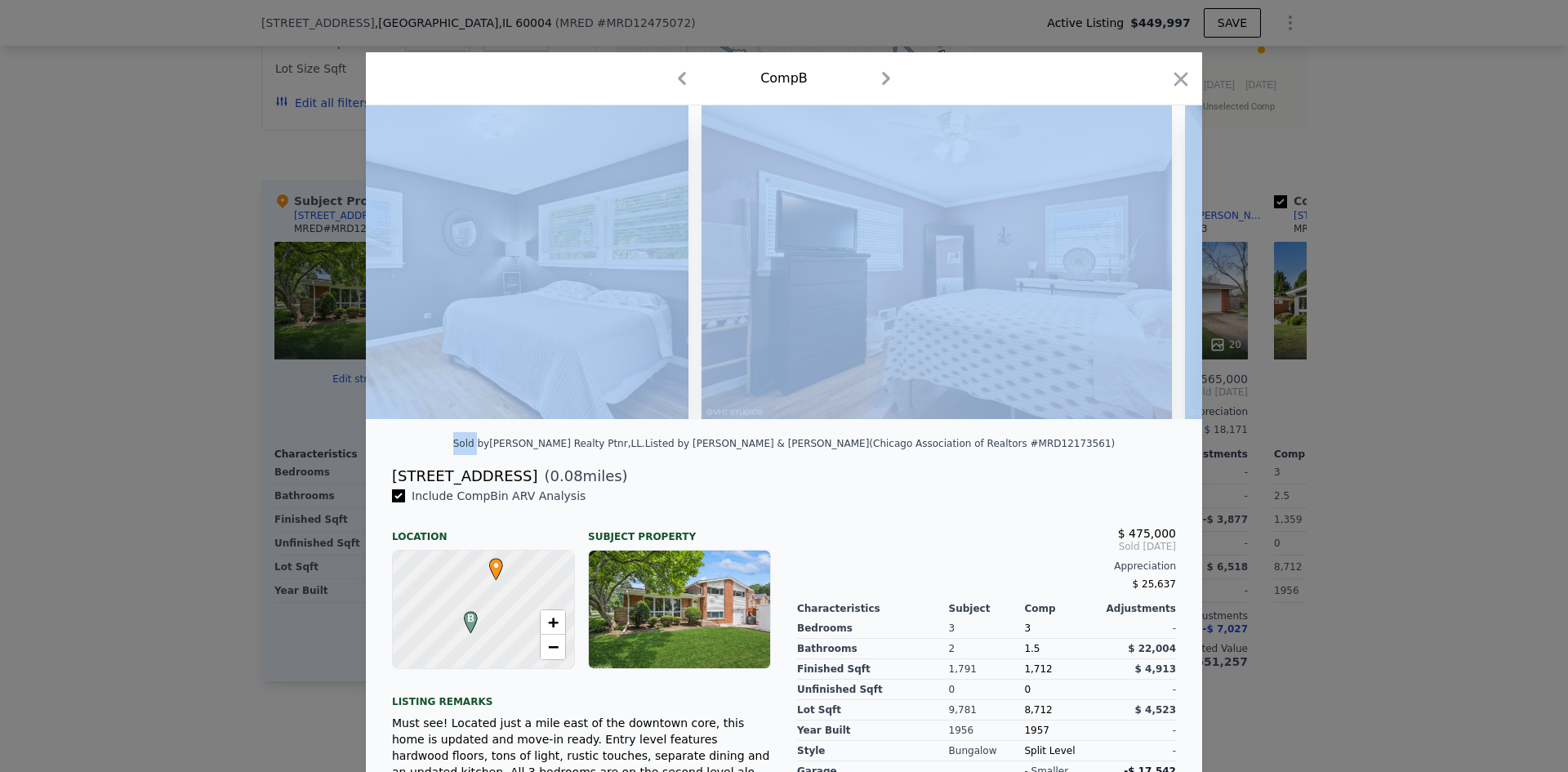
scroll to position [0, 5489]
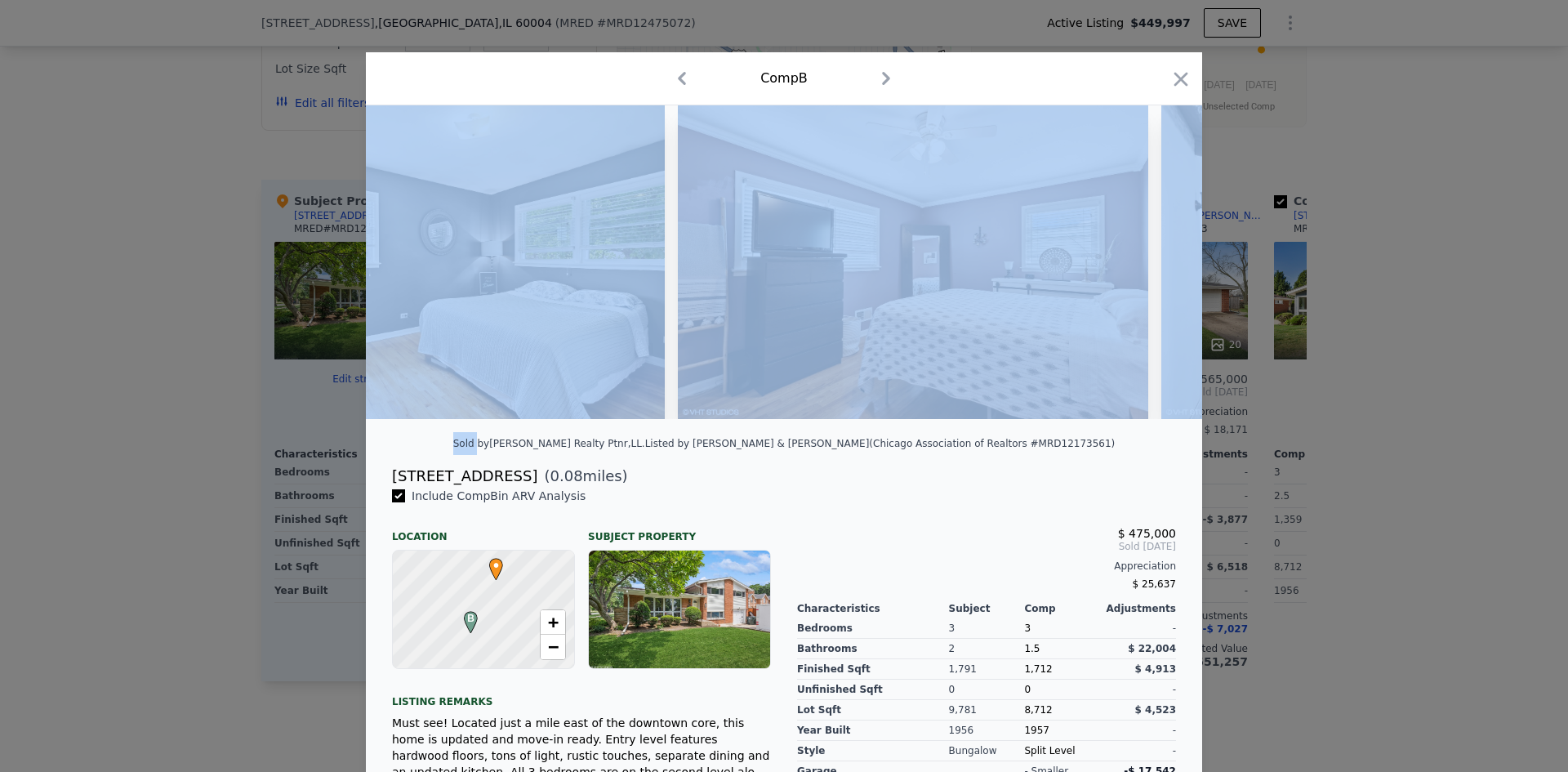
click at [1162, 273] on img at bounding box center [1397, 263] width 471 height 314
click at [1156, 273] on icon at bounding box center [1159, 262] width 33 height 33
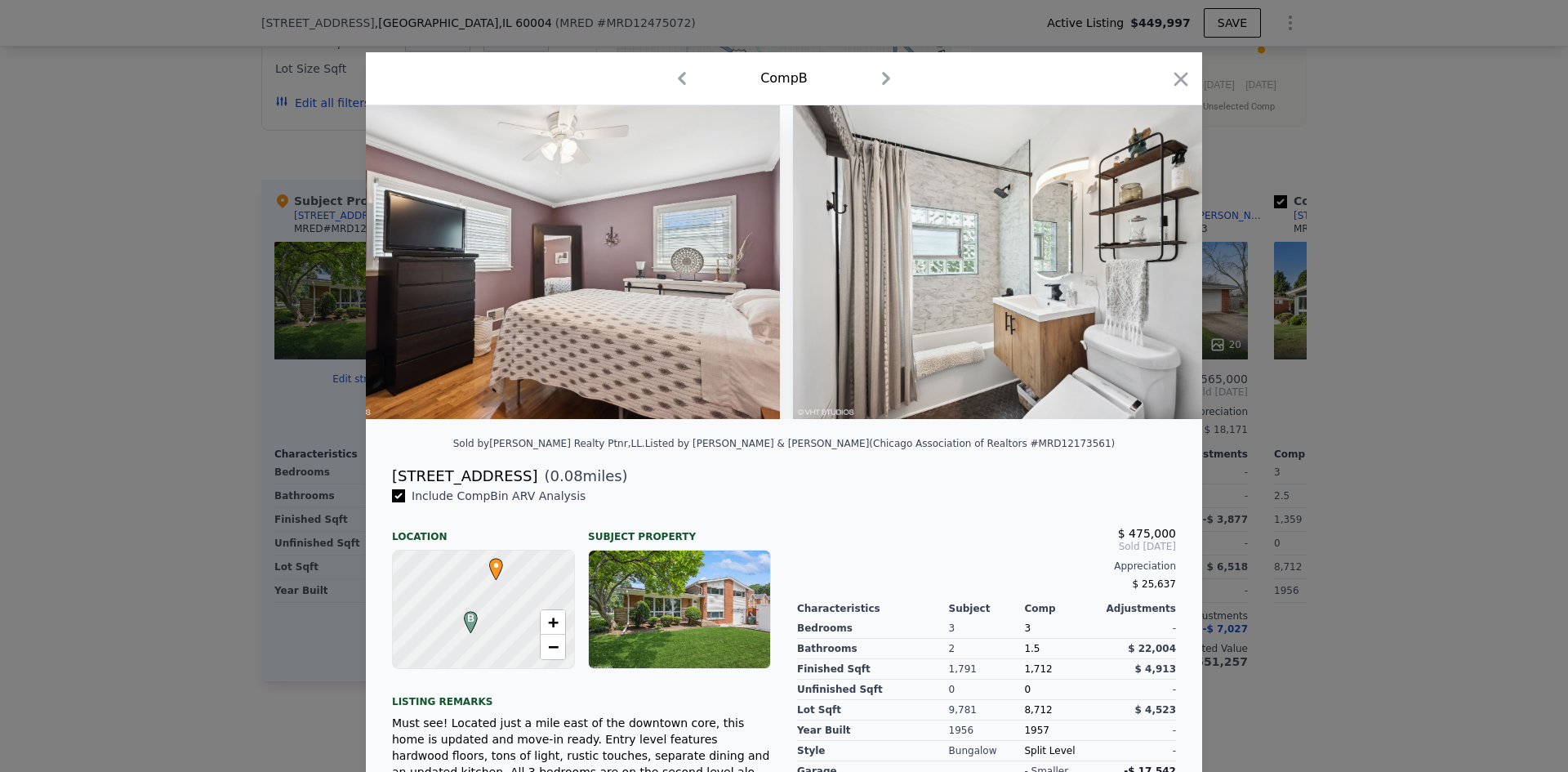
scroll to position [0, 5882]
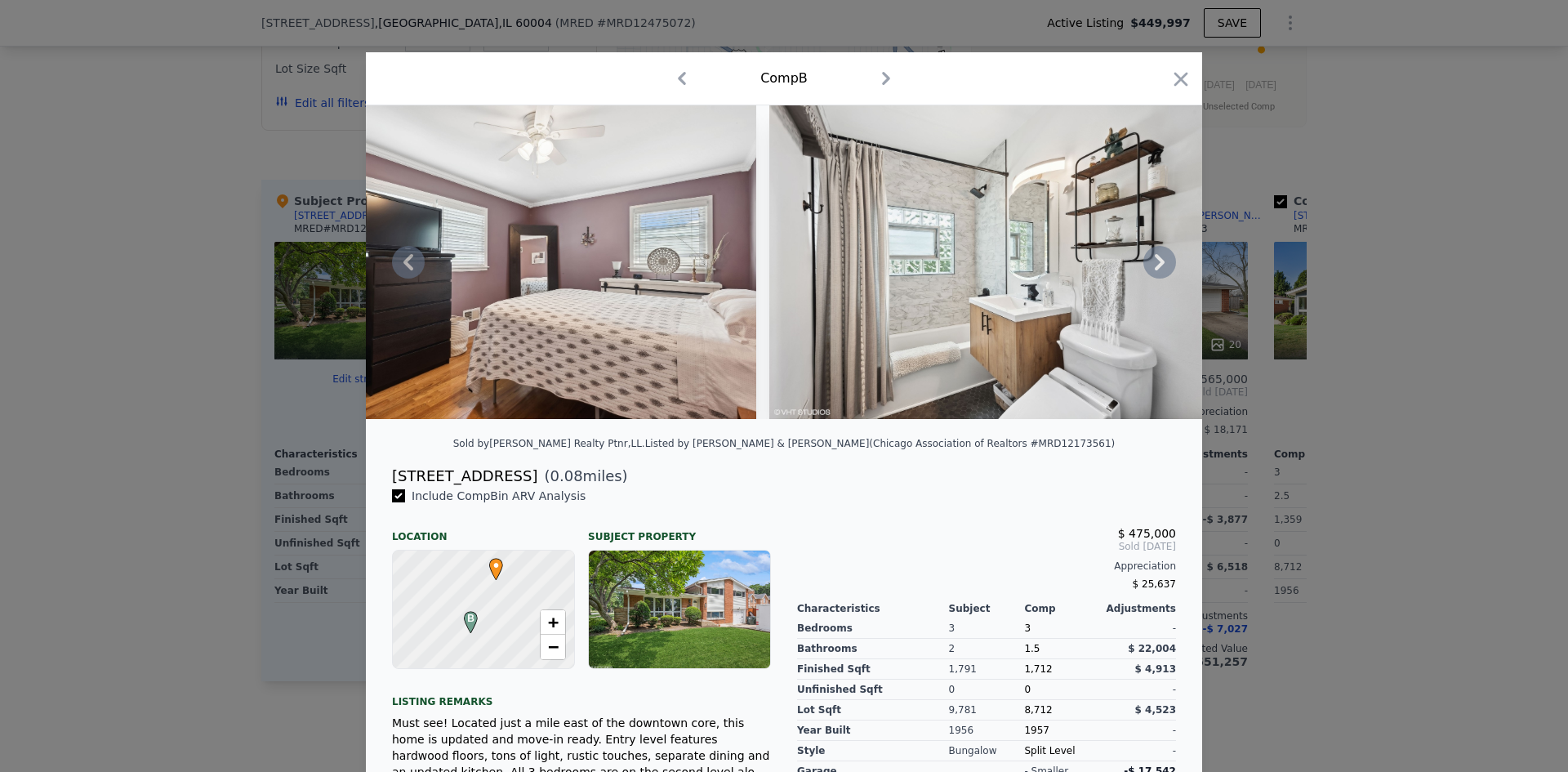
click at [1156, 273] on icon at bounding box center [1159, 262] width 33 height 33
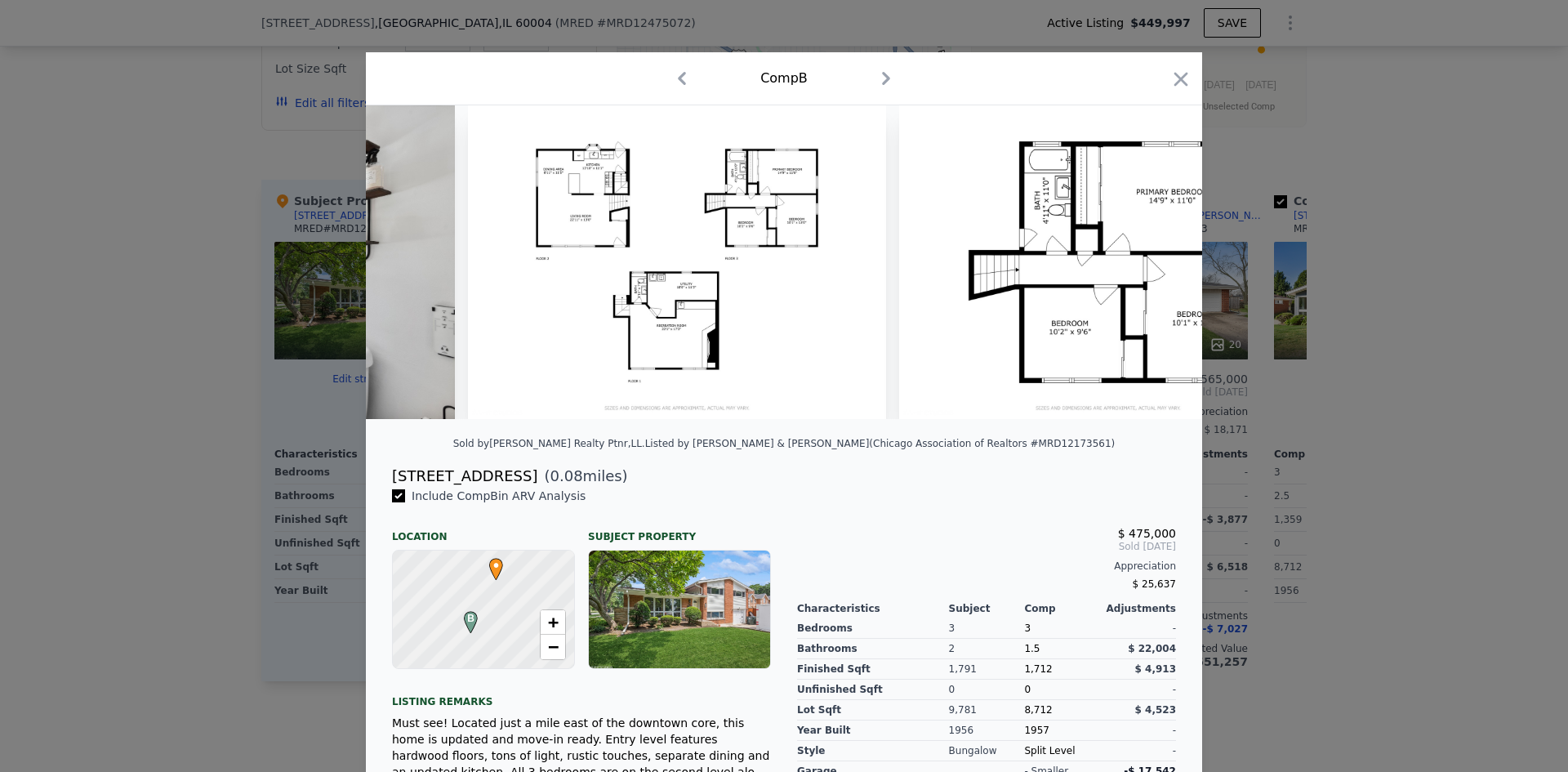
click at [1156, 273] on img at bounding box center [1108, 263] width 418 height 314
click at [1156, 273] on icon at bounding box center [1159, 262] width 33 height 33
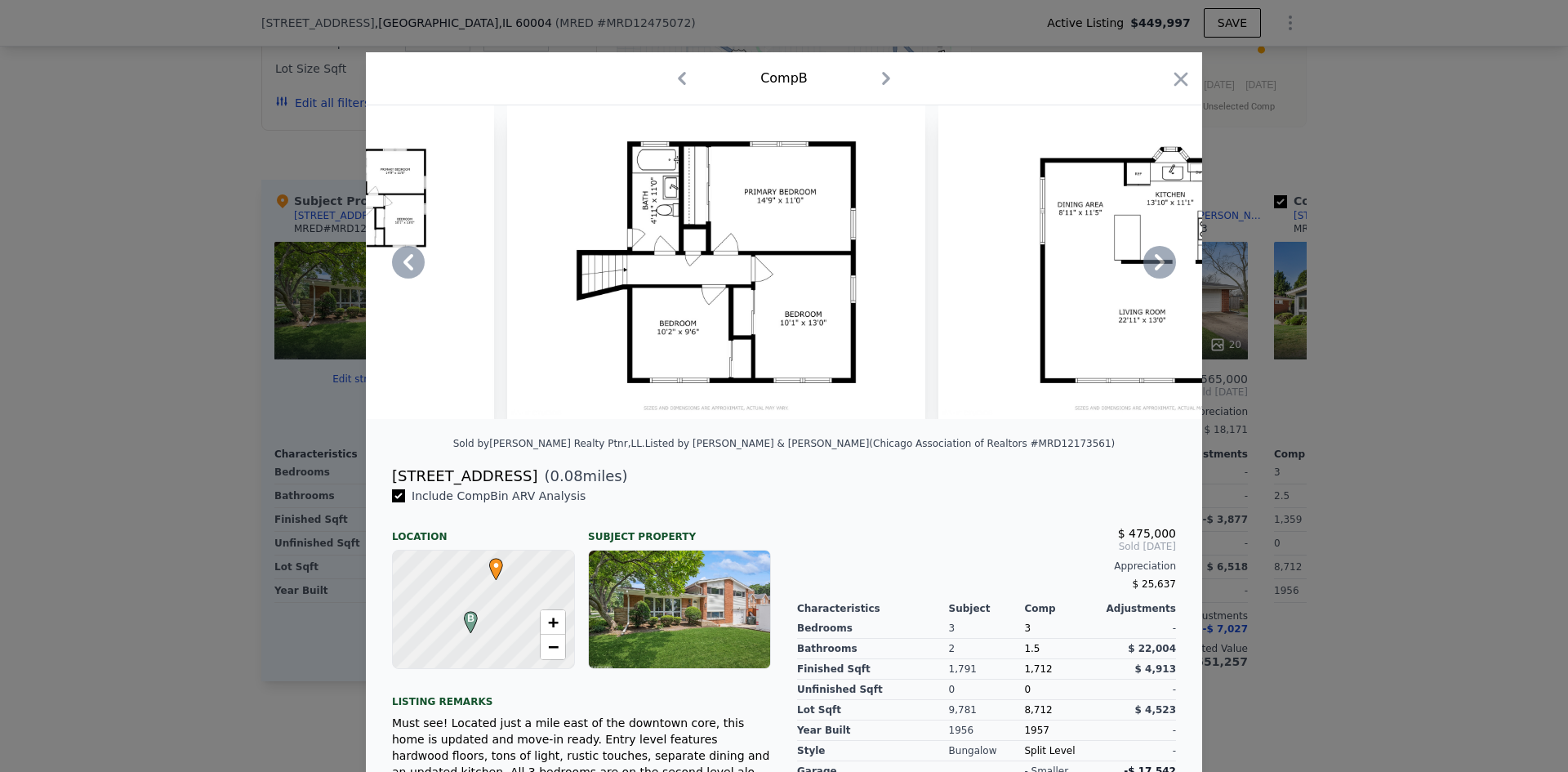
click at [1156, 273] on icon at bounding box center [1159, 262] width 33 height 33
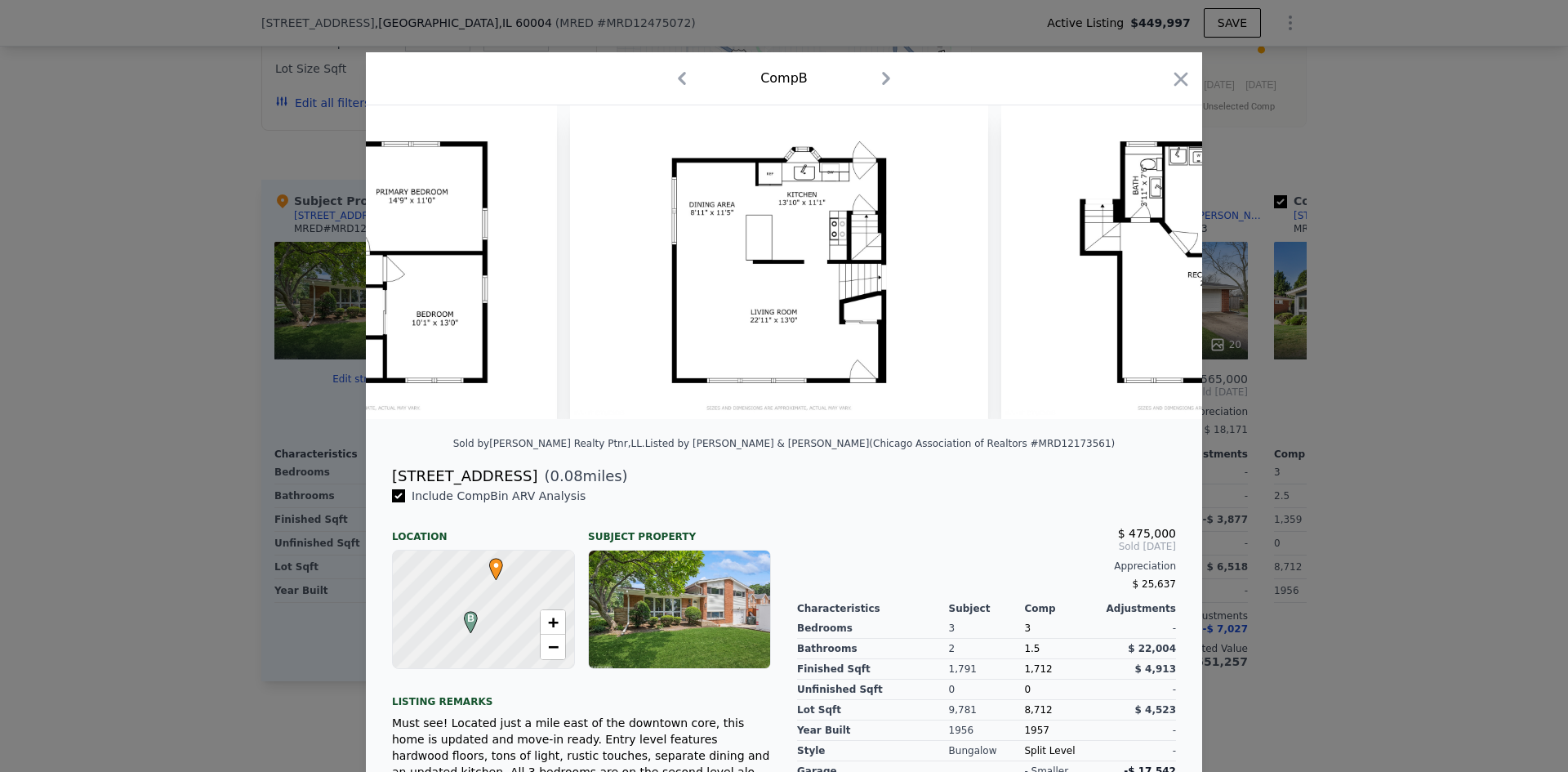
scroll to position [0, 7450]
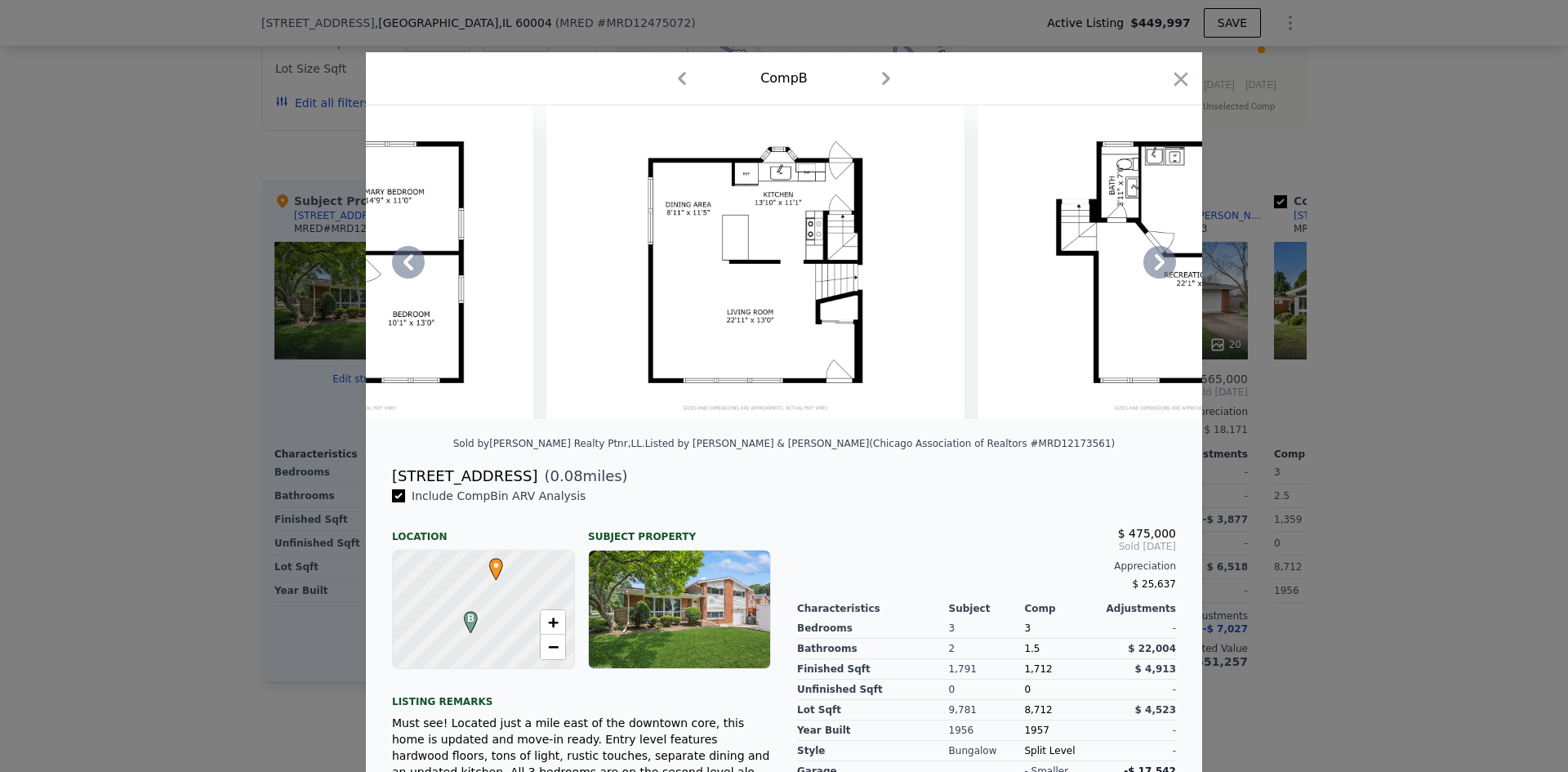
click at [1156, 273] on icon at bounding box center [1159, 262] width 33 height 33
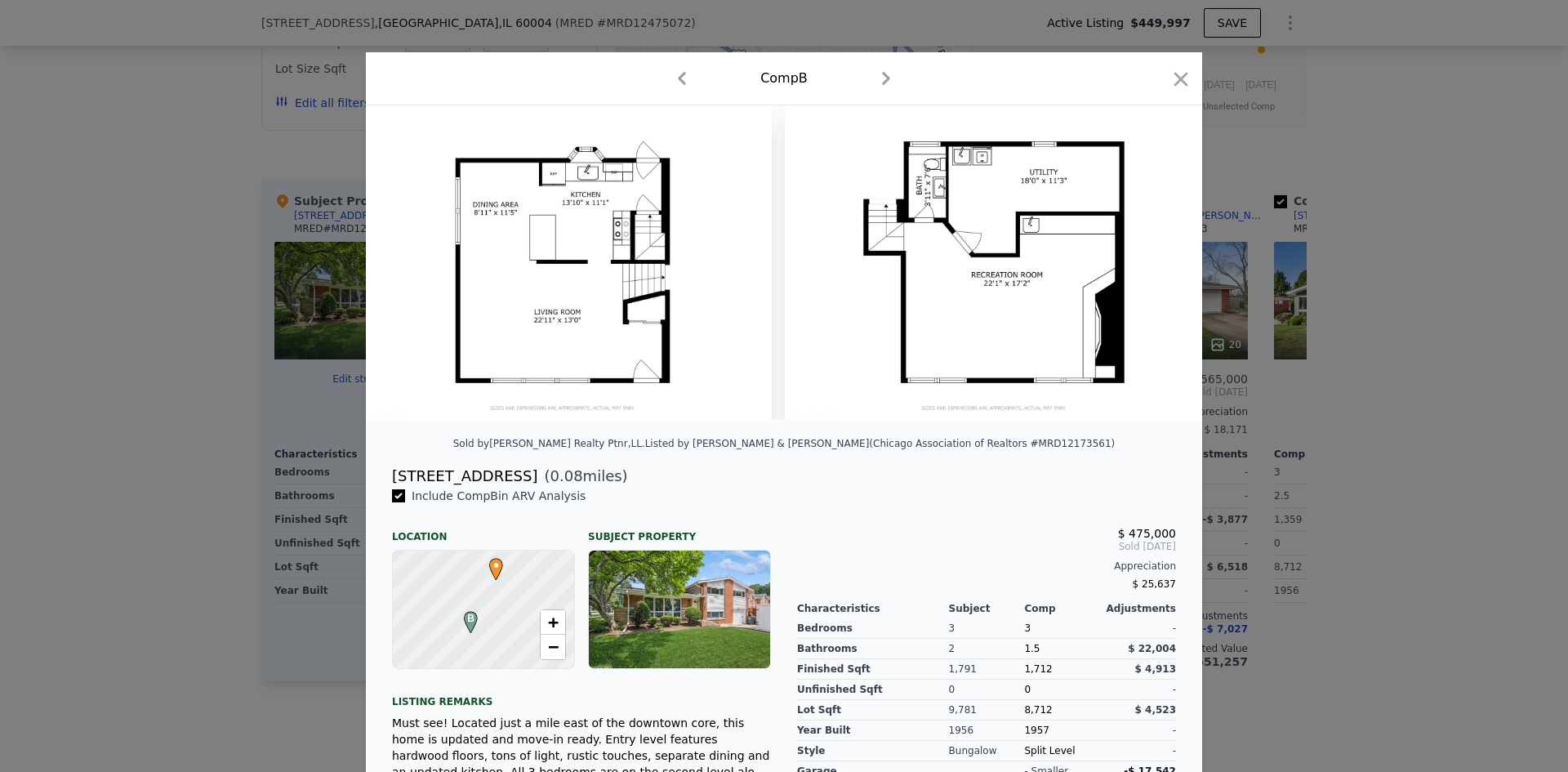
scroll to position [0, 7643]
click at [1156, 273] on img at bounding box center [993, 263] width 418 height 314
click at [1173, 71] on icon "button" at bounding box center [1181, 79] width 23 height 23
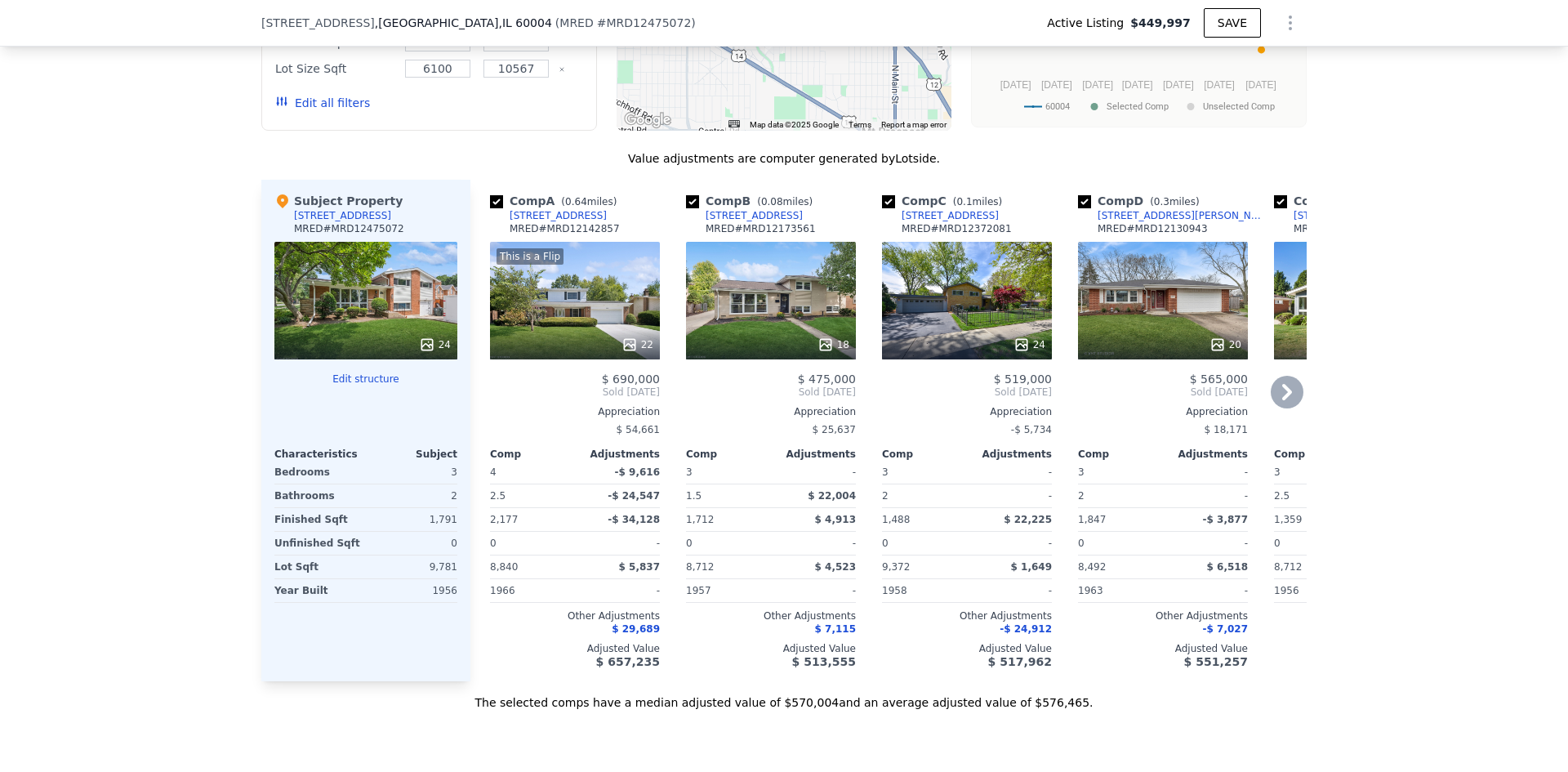
click at [748, 339] on div "18" at bounding box center [770, 300] width 170 height 117
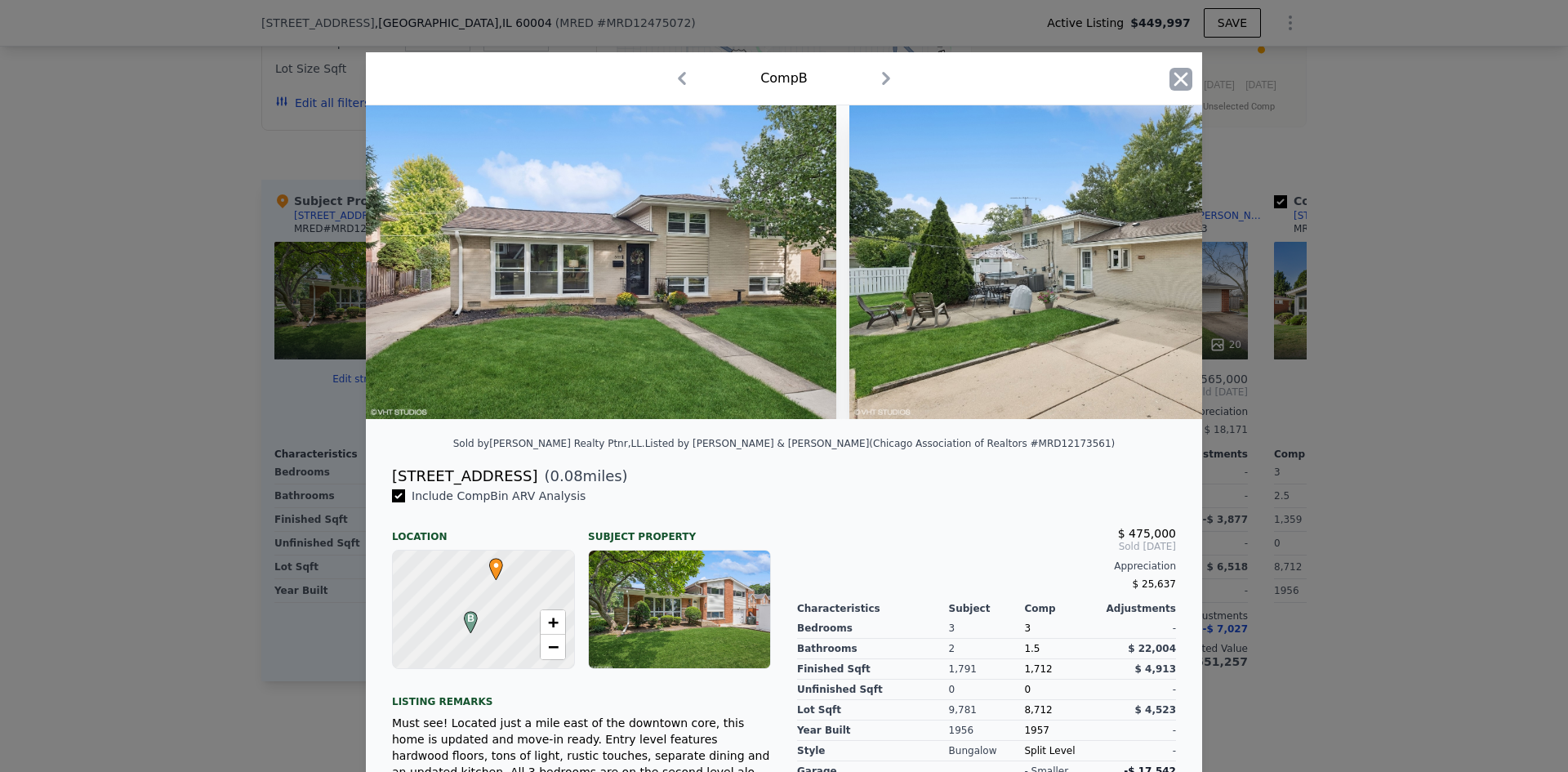
click at [1179, 72] on icon "button" at bounding box center [1181, 79] width 23 height 23
